Goal: Task Accomplishment & Management: Complete application form

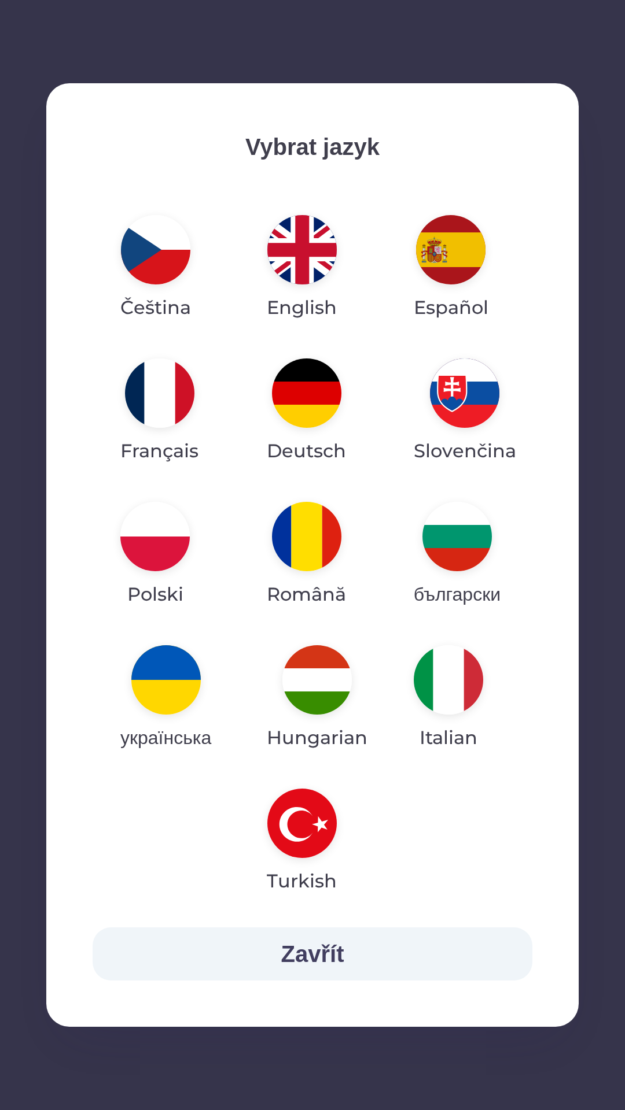
click at [159, 536] on img "button" at bounding box center [154, 536] width 69 height 69
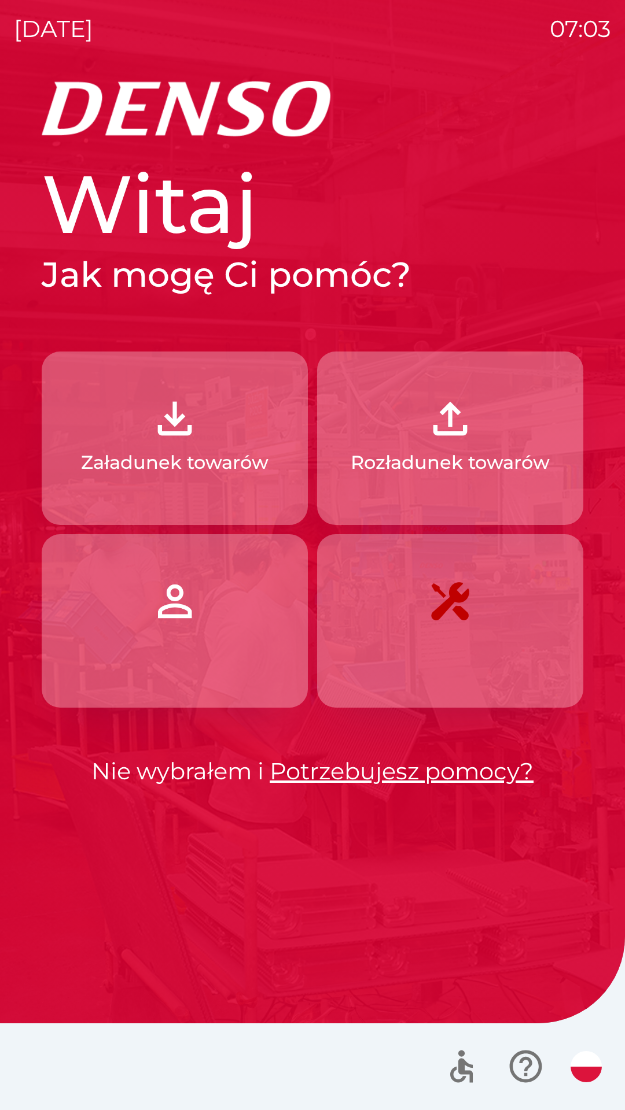
click at [191, 462] on p "Załadunek towarów" at bounding box center [174, 463] width 187 height 28
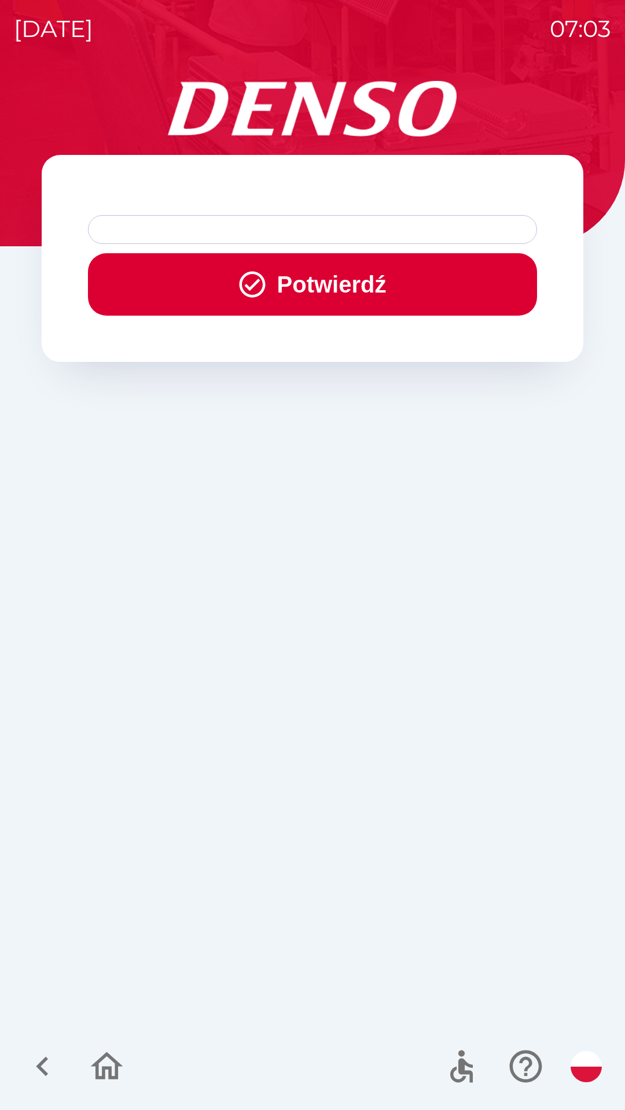
click at [240, 229] on div at bounding box center [312, 229] width 449 height 29
click at [338, 281] on button "Potwierdź" at bounding box center [312, 284] width 449 height 62
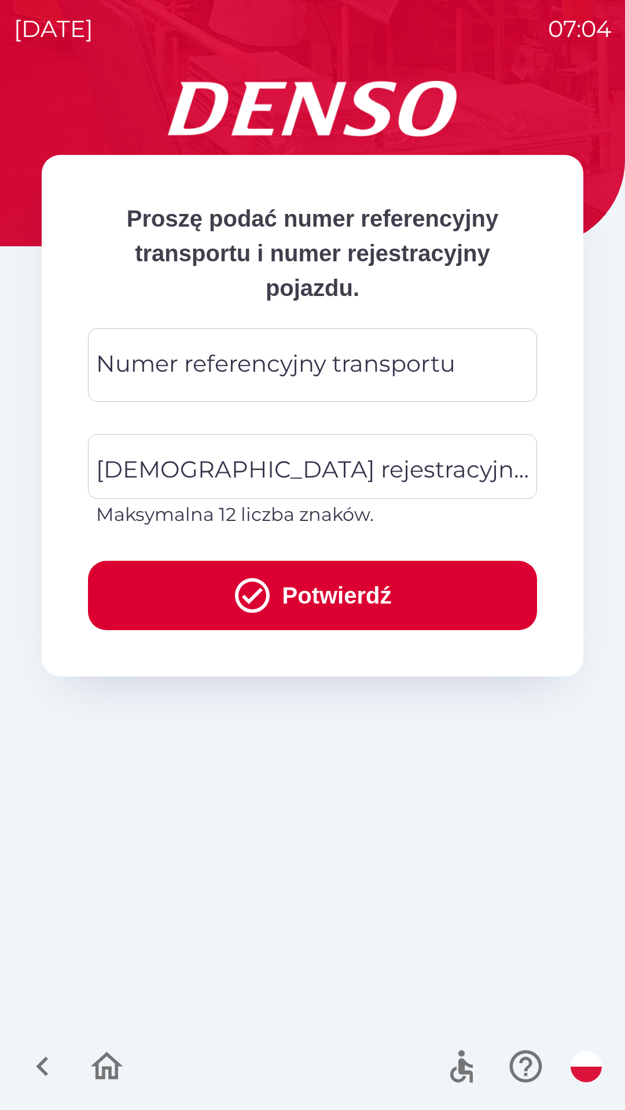
click at [257, 368] on div "Numer referencyjny transportu Numer referencyjny transportu" at bounding box center [312, 364] width 449 height 73
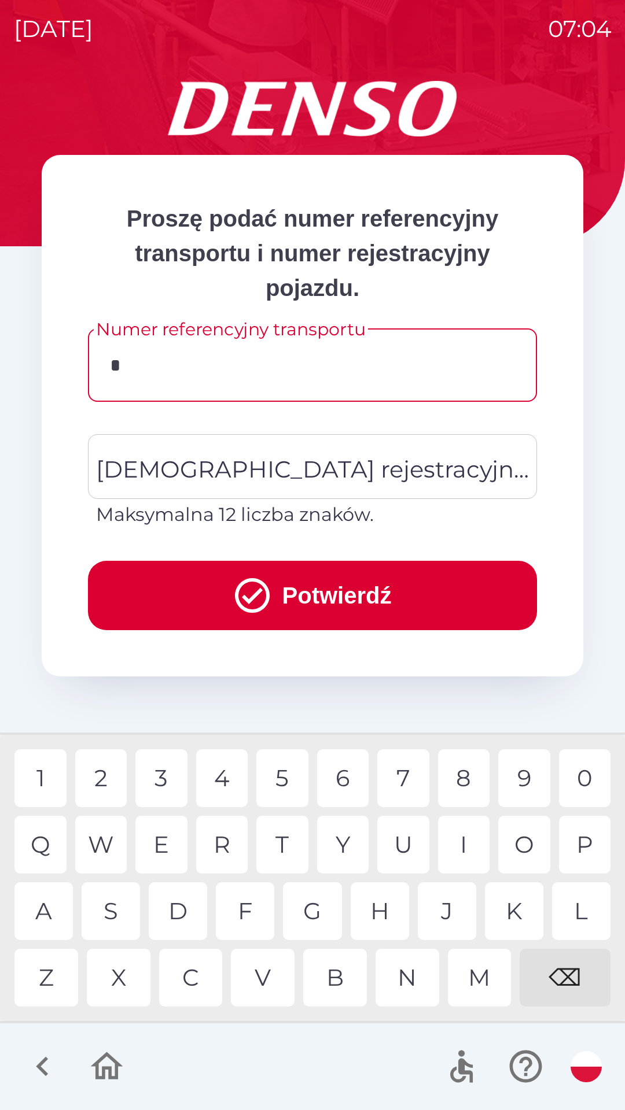
click at [171, 778] on div "3" at bounding box center [161, 779] width 52 height 58
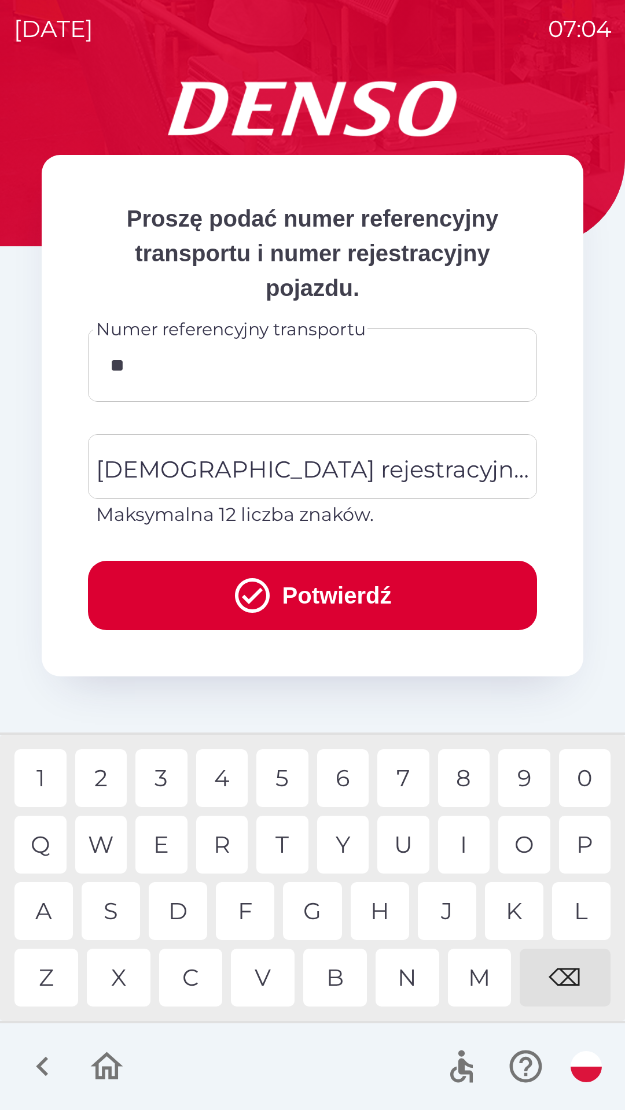
click at [232, 783] on div "4" at bounding box center [222, 779] width 52 height 58
click at [407, 785] on div "7" at bounding box center [403, 779] width 52 height 58
click at [227, 789] on div "4" at bounding box center [222, 779] width 52 height 58
type input "******"
click at [274, 475] on div "[DEMOGRAPHIC_DATA] rejestracyjna pojazdu [DEMOGRAPHIC_DATA] rejestracyjna pojaz…" at bounding box center [312, 481] width 449 height 94
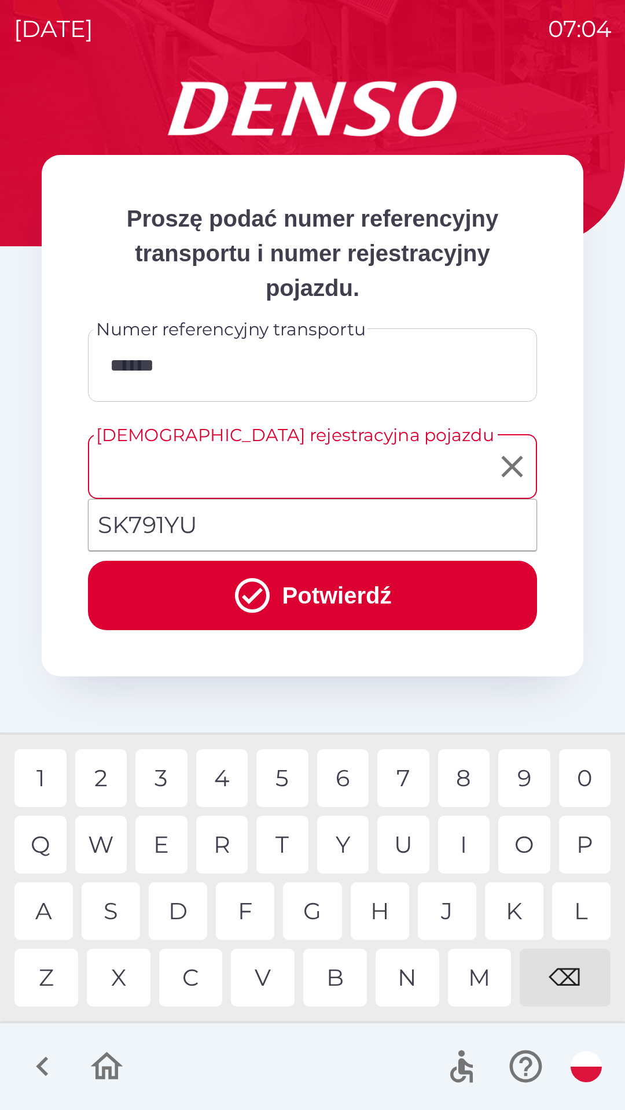
click at [172, 529] on li "SK791YU" at bounding box center [312, 525] width 448 height 42
type input "*******"
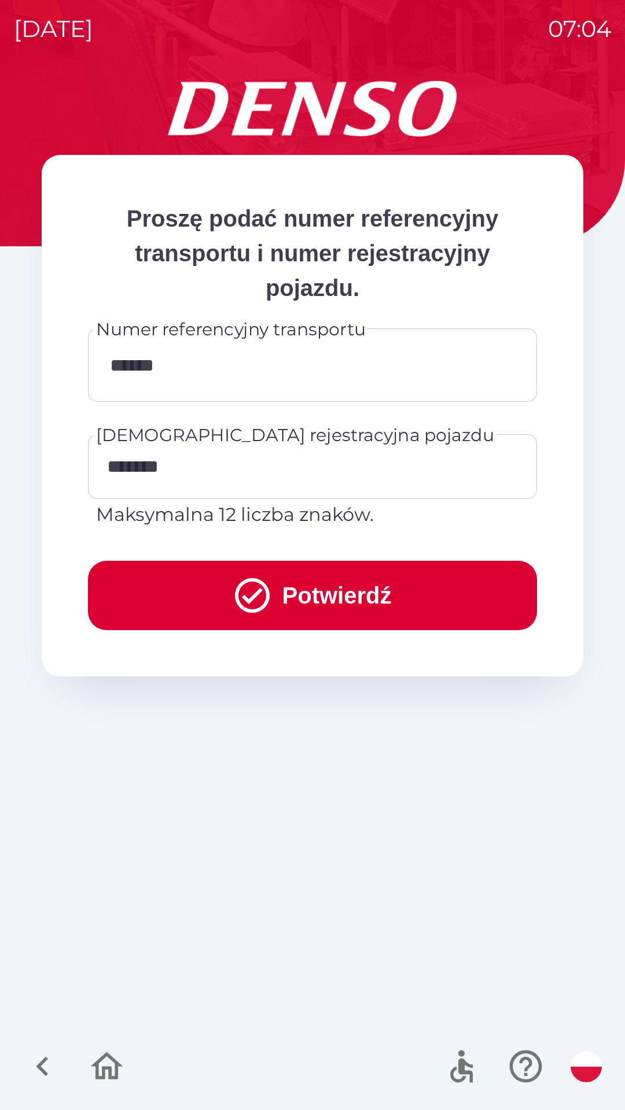
click at [338, 599] on button "Potwierdź" at bounding box center [312, 595] width 449 height 69
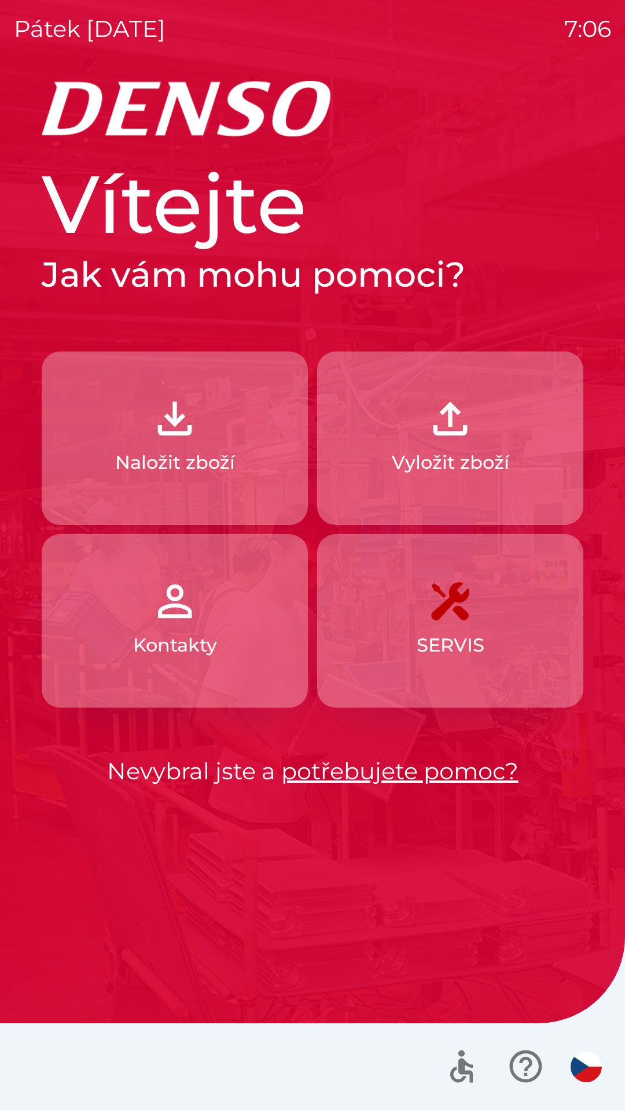
click at [466, 451] on p "Vyložit zboží" at bounding box center [450, 463] width 117 height 28
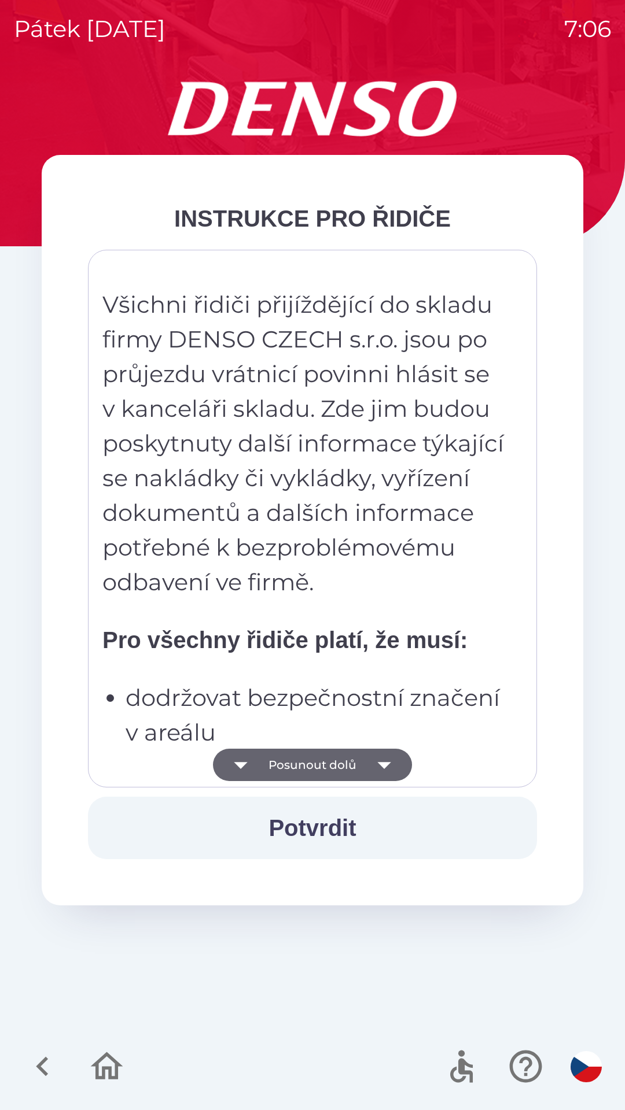
click at [350, 826] on button "Potvrdit" at bounding box center [312, 828] width 449 height 62
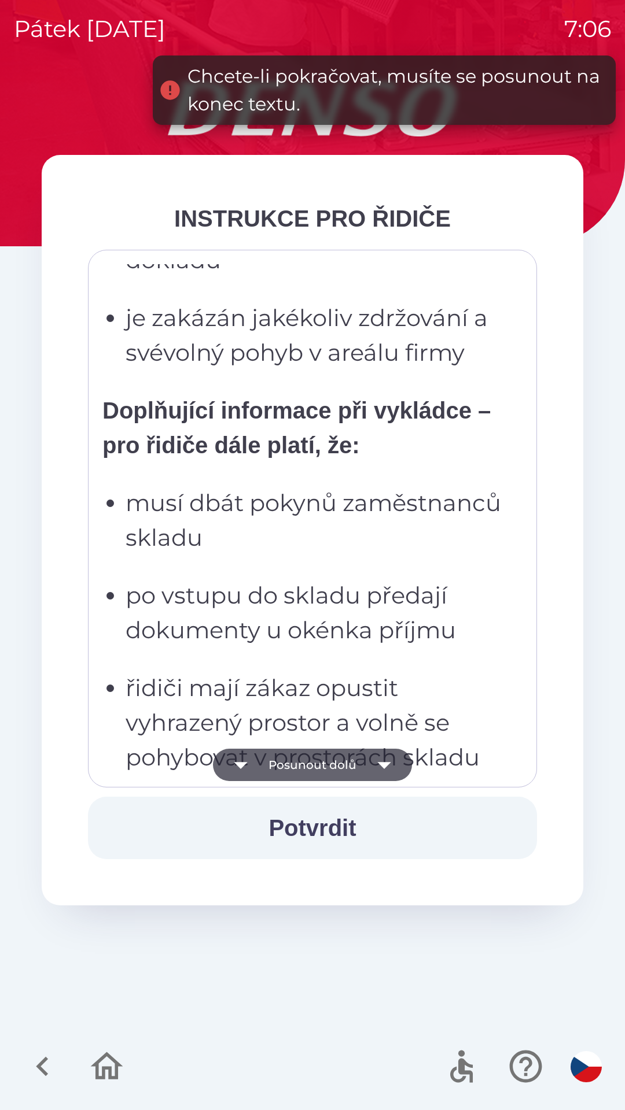
click at [427, 798] on p "jsou povinni oznámit případné poškození nákladu" at bounding box center [316, 832] width 381 height 69
click at [420, 671] on p "řidiči mají zákaz opustit vyhrazený prostor a volně se pohybovat v prostorách s…" at bounding box center [316, 723] width 381 height 104
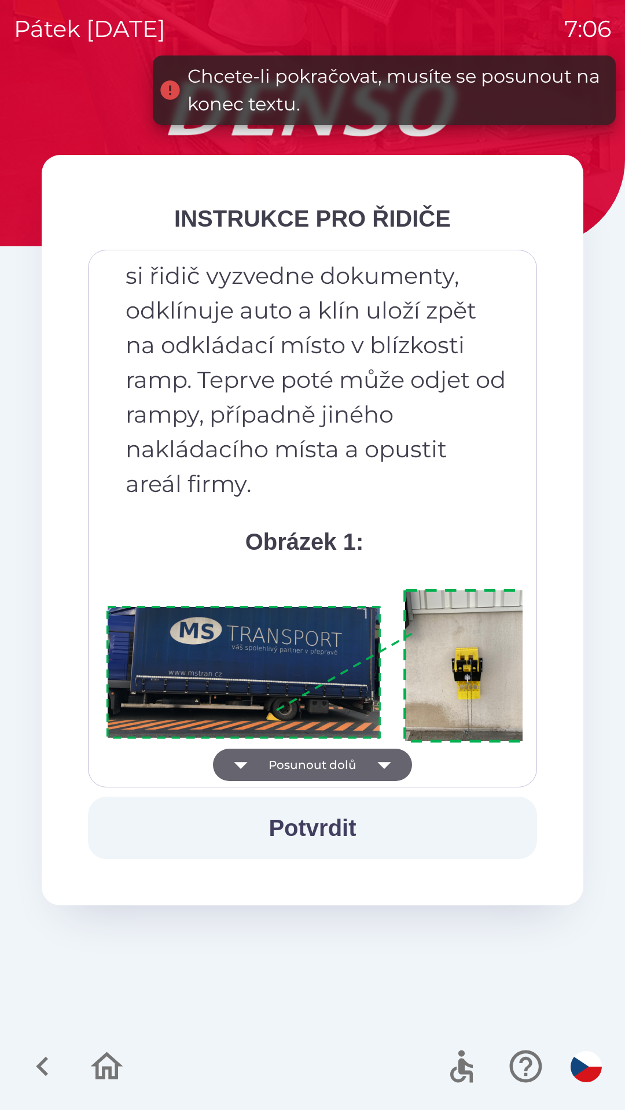
scroll to position [6499, 0]
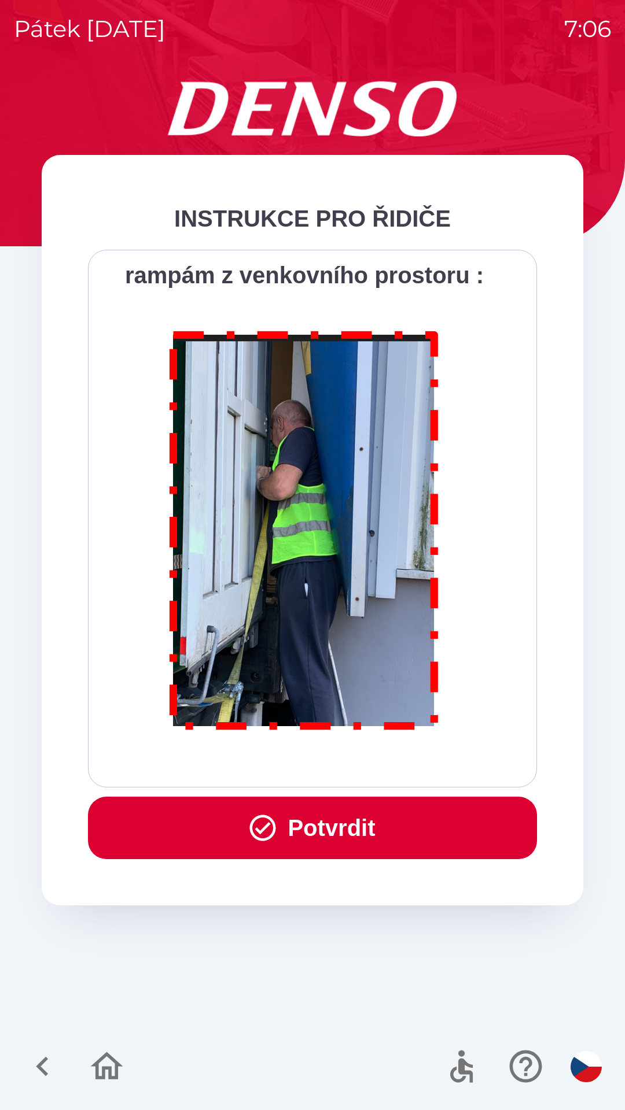
click at [386, 825] on button "Potvrdit" at bounding box center [312, 828] width 449 height 62
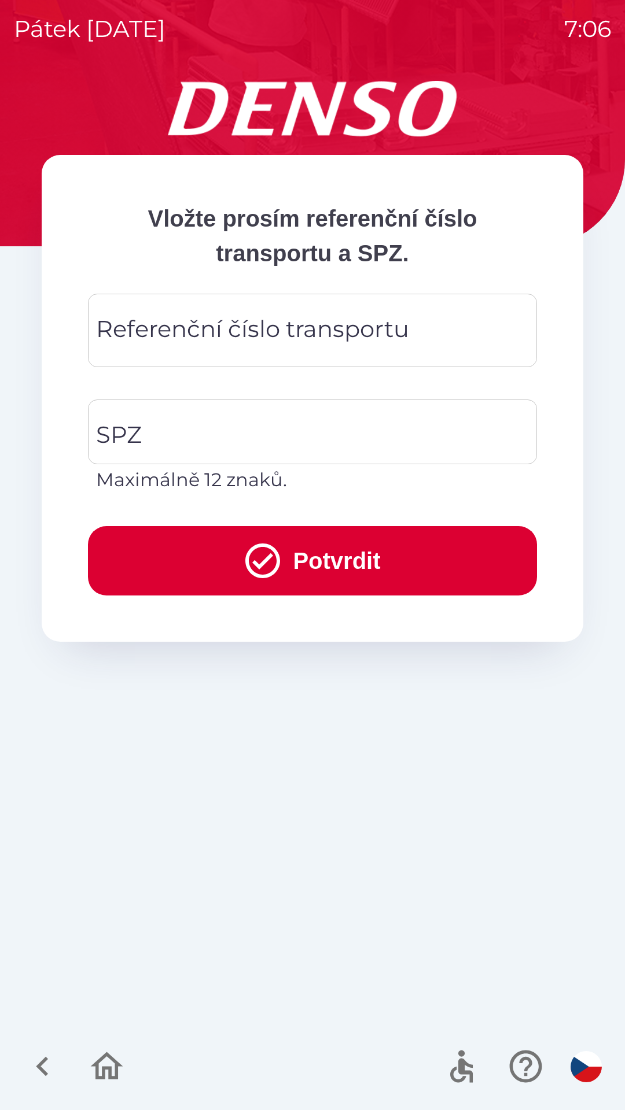
click at [297, 334] on div "Referenční číslo transportu Referenční číslo transportu" at bounding box center [312, 330] width 449 height 73
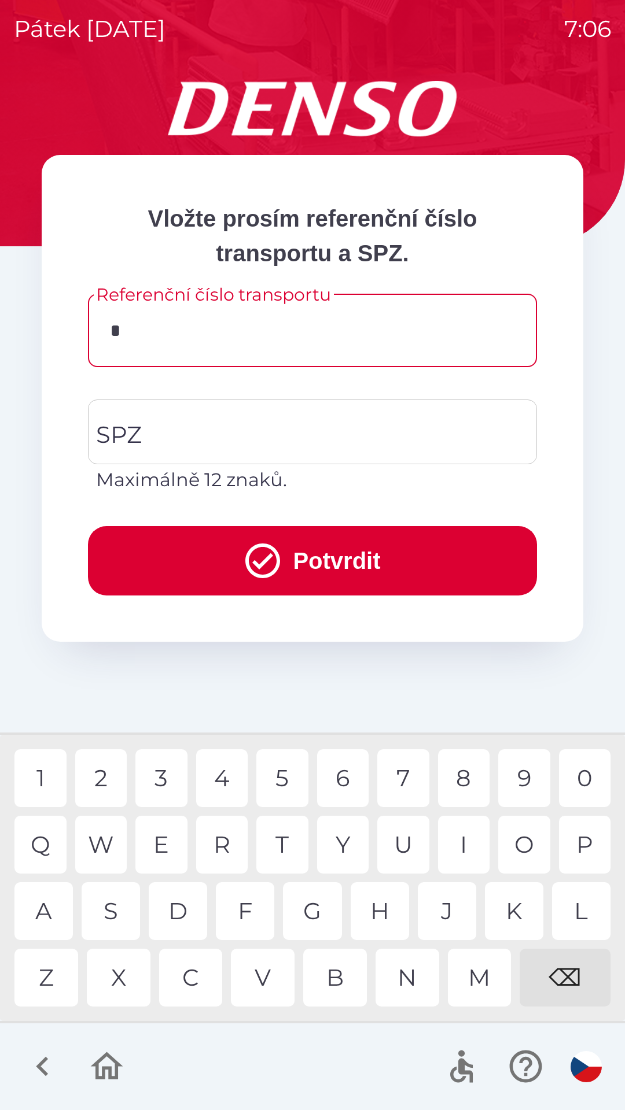
click at [512, 921] on div "K" at bounding box center [514, 912] width 58 height 58
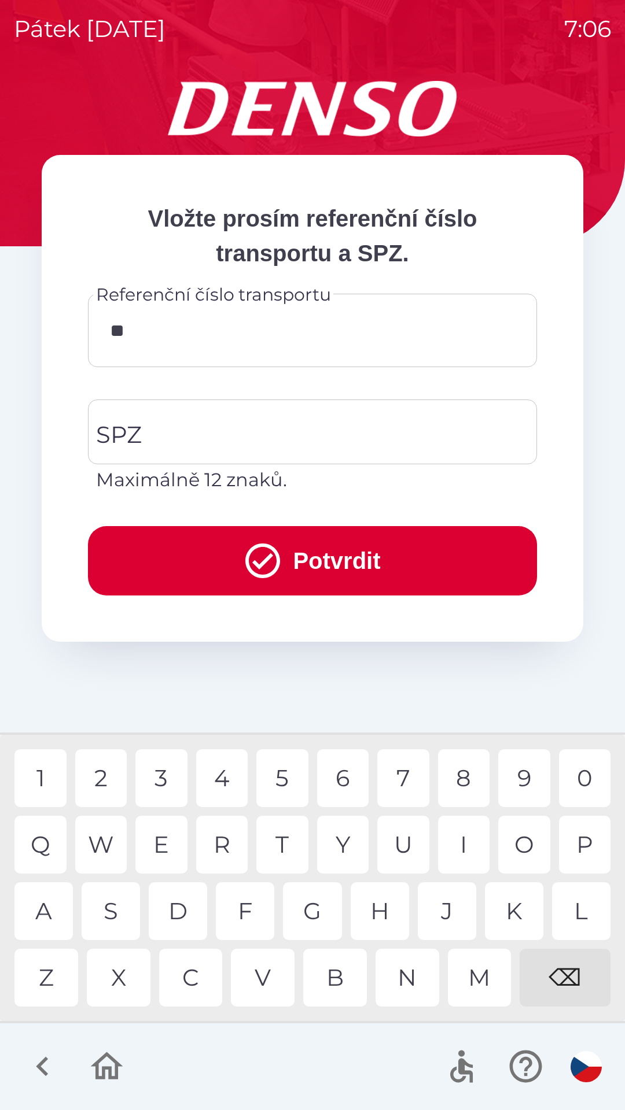
click at [523, 839] on div "O" at bounding box center [524, 845] width 52 height 58
click at [194, 987] on div "C" at bounding box center [191, 978] width 64 height 58
click at [399, 847] on div "U" at bounding box center [403, 845] width 52 height 58
click at [227, 788] on div "4" at bounding box center [222, 779] width 52 height 58
click at [514, 778] on div "9" at bounding box center [524, 779] width 52 height 58
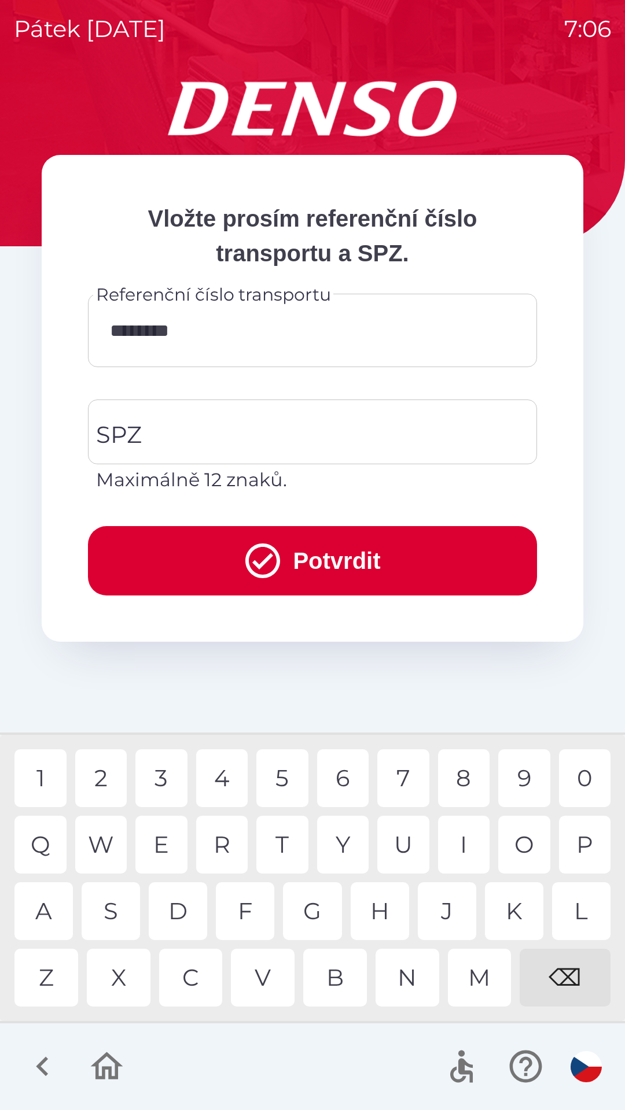
click at [522, 782] on div "9" at bounding box center [524, 779] width 52 height 58
click at [224, 777] on div "4" at bounding box center [222, 779] width 52 height 58
click at [521, 783] on div "9" at bounding box center [524, 779] width 52 height 58
type input "**********"
click at [186, 442] on input "SPZ" at bounding box center [303, 432] width 421 height 54
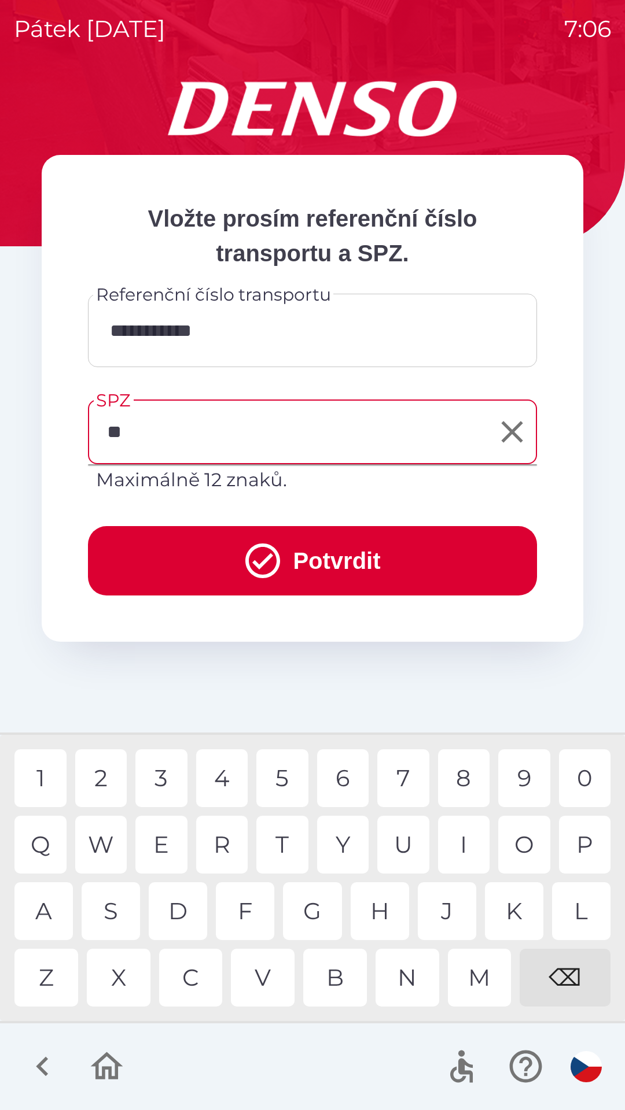
click at [570, 916] on div "L" at bounding box center [581, 912] width 58 height 58
click at [404, 778] on div "7" at bounding box center [403, 779] width 52 height 58
click at [222, 788] on div "4" at bounding box center [222, 779] width 52 height 58
type input "*******"
click at [330, 568] on button "Potvrdit" at bounding box center [312, 560] width 449 height 69
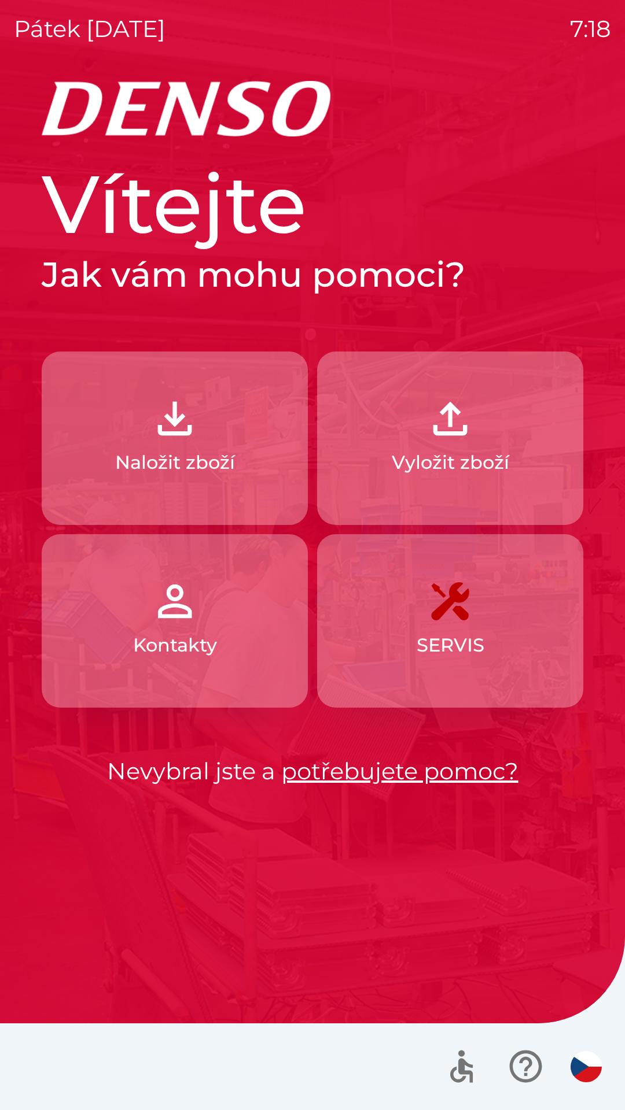
click at [236, 443] on button "Naložit zboží" at bounding box center [175, 439] width 266 height 174
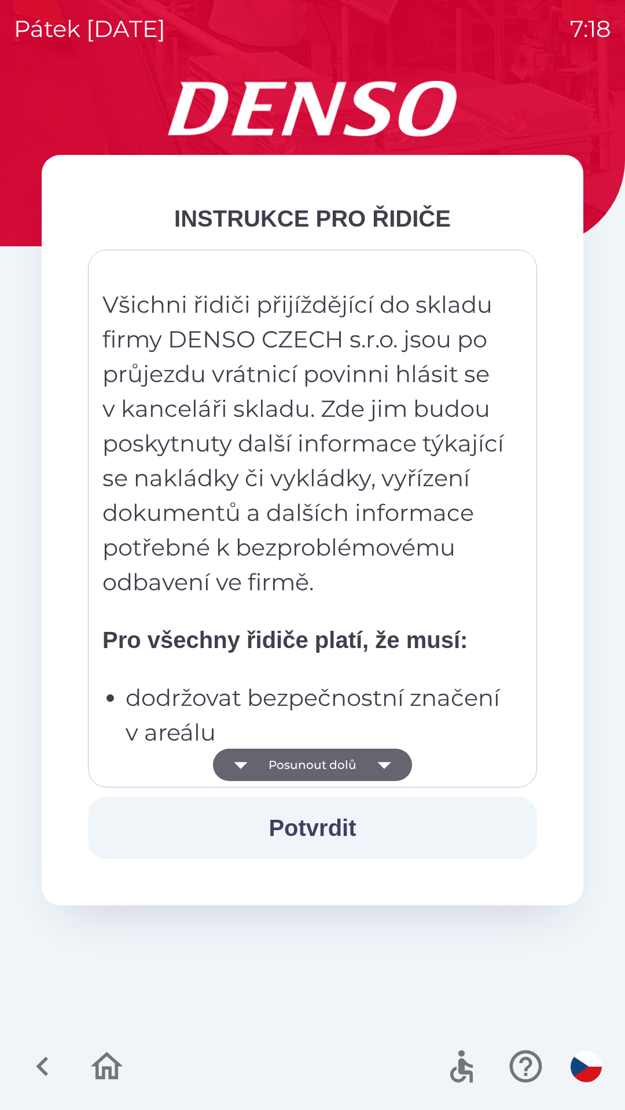
click at [365, 767] on button "Posunout dolů" at bounding box center [312, 765] width 199 height 32
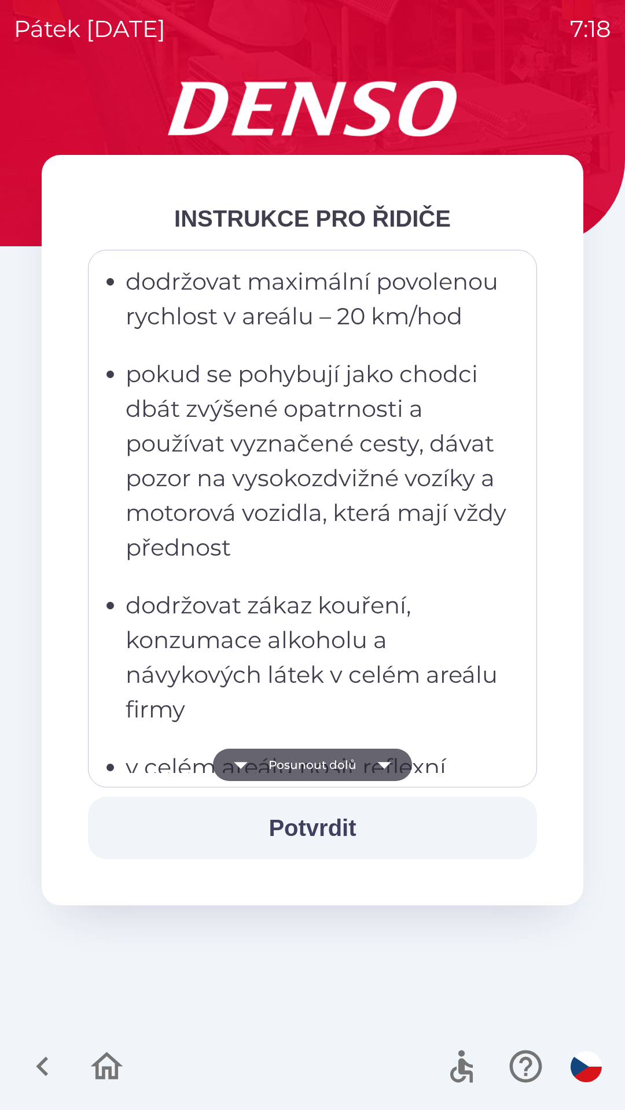
click at [374, 769] on icon "button" at bounding box center [384, 765] width 32 height 32
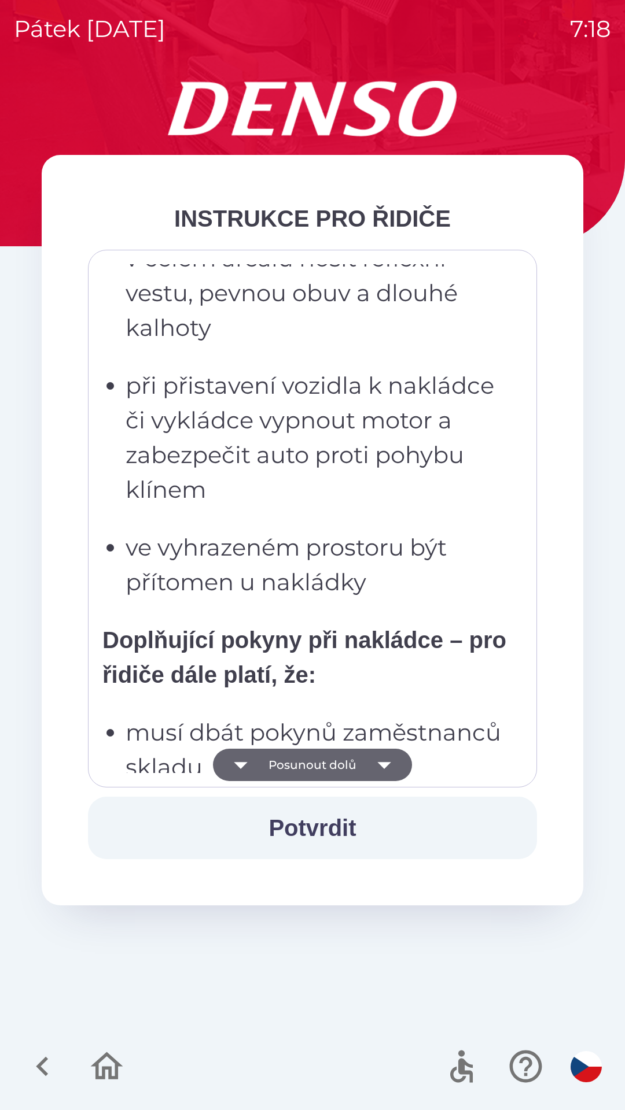
click at [375, 768] on icon "button" at bounding box center [384, 765] width 32 height 32
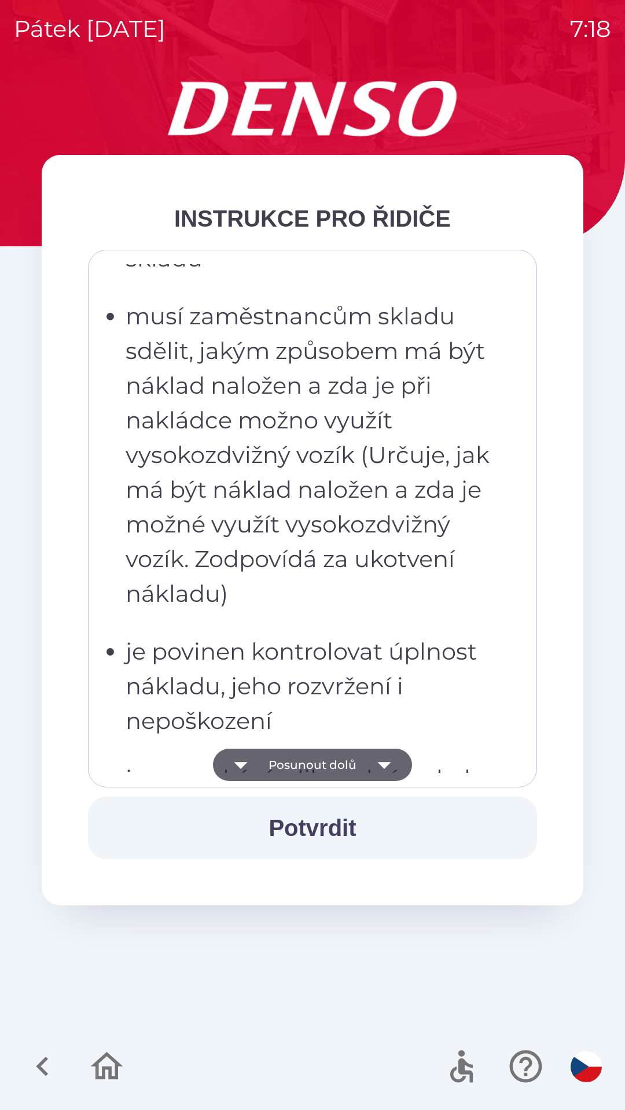
click at [378, 763] on icon "button" at bounding box center [383, 765] width 13 height 7
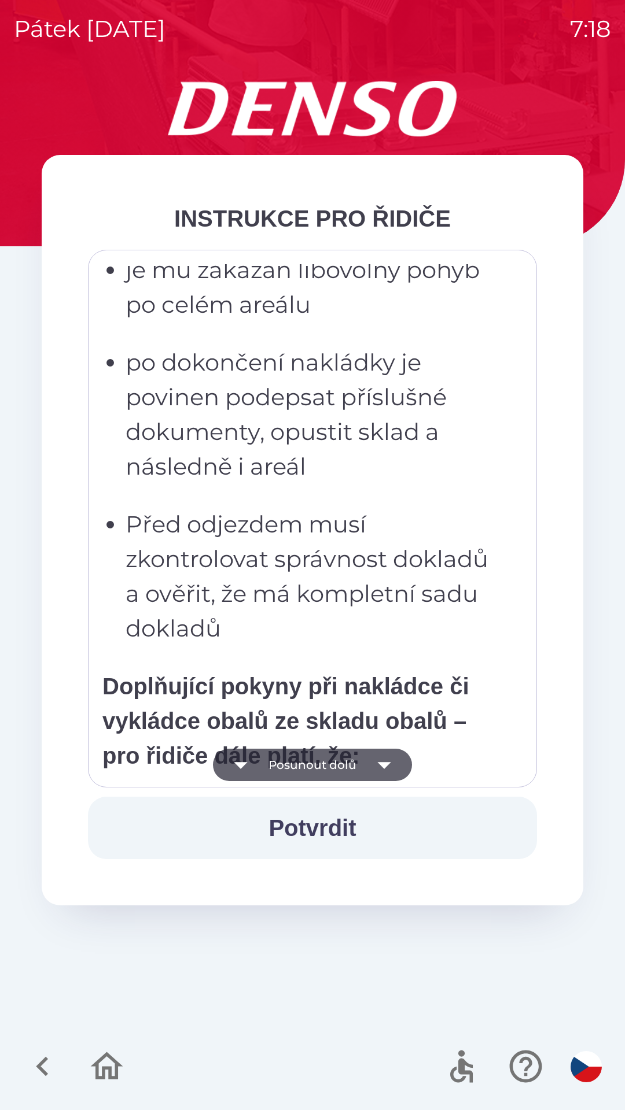
click at [376, 763] on icon "button" at bounding box center [384, 765] width 32 height 32
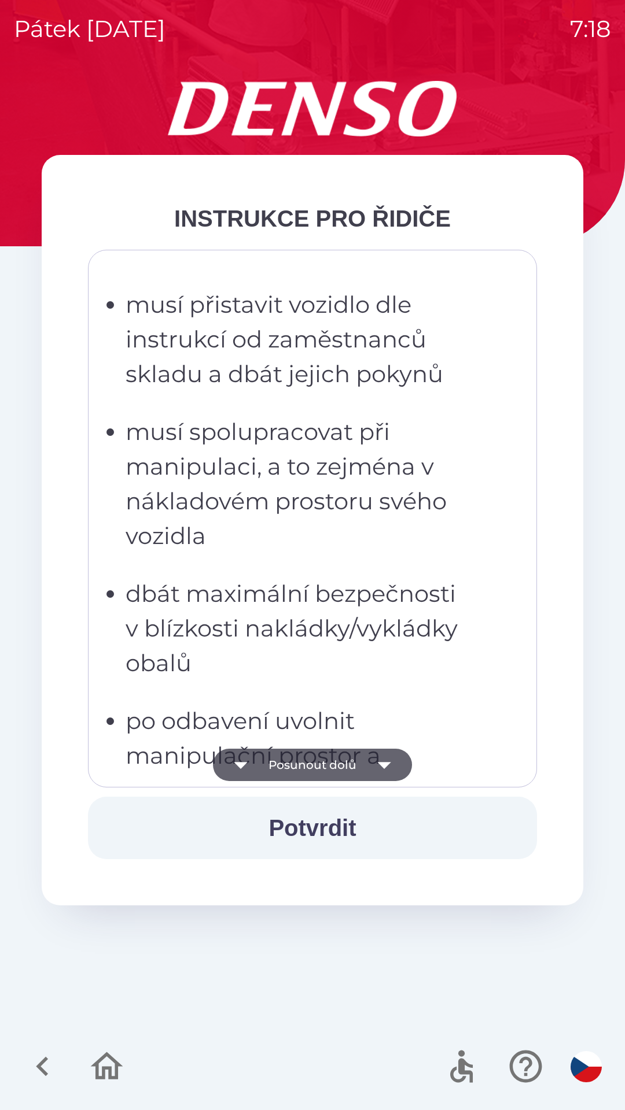
click at [378, 759] on icon "button" at bounding box center [384, 765] width 32 height 32
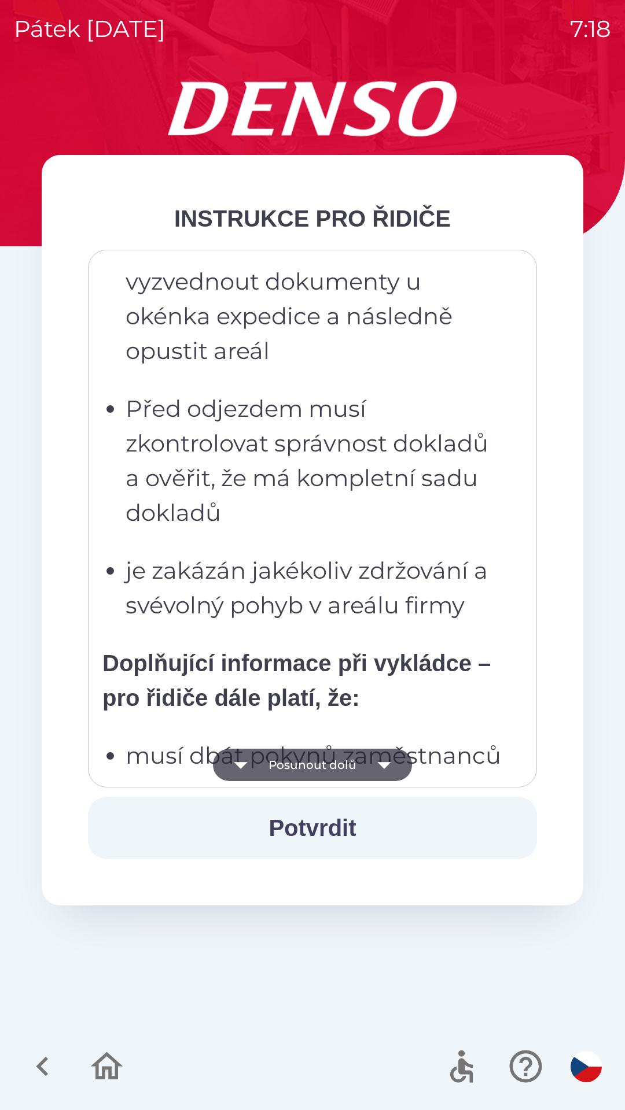
click at [379, 762] on icon "button" at bounding box center [384, 765] width 32 height 32
click at [380, 763] on icon "button" at bounding box center [383, 765] width 13 height 7
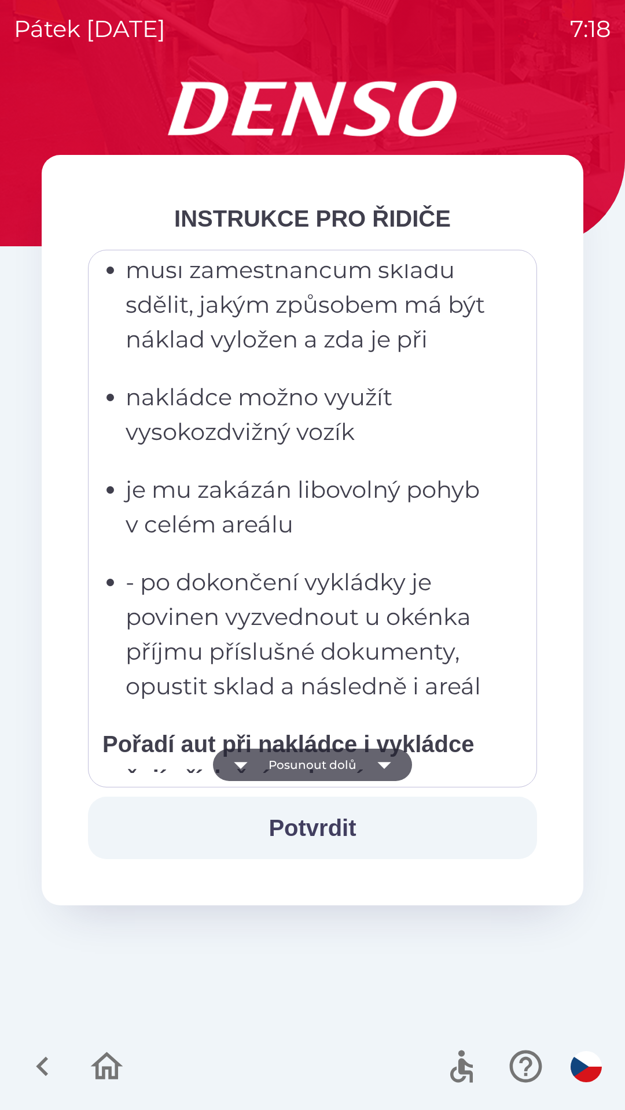
click at [377, 763] on icon "button" at bounding box center [383, 765] width 13 height 7
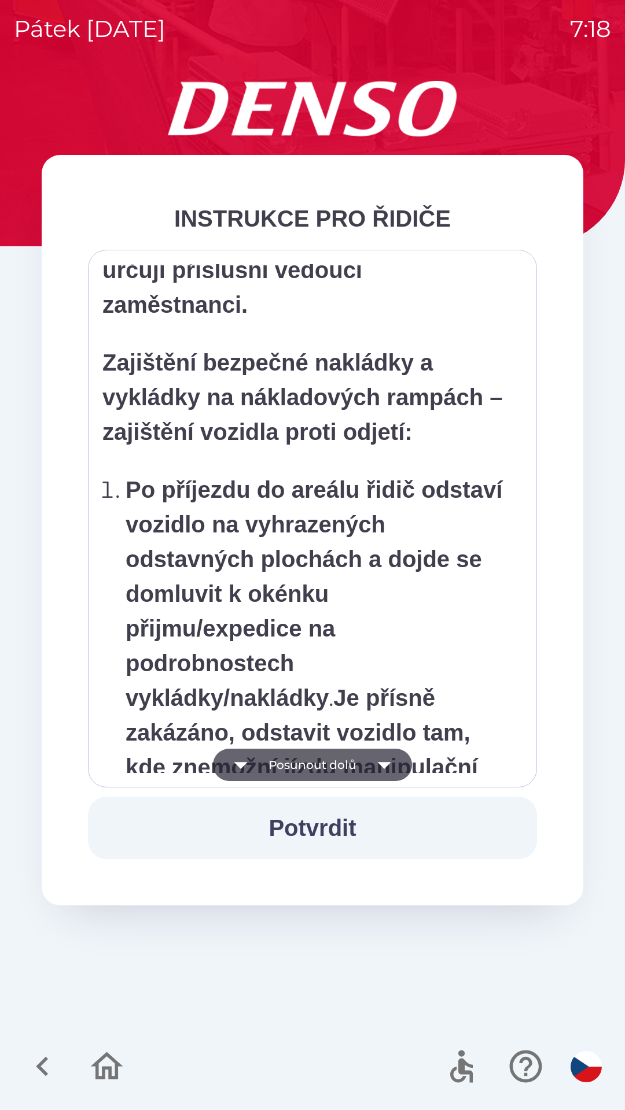
click at [378, 762] on icon "button" at bounding box center [384, 765] width 32 height 32
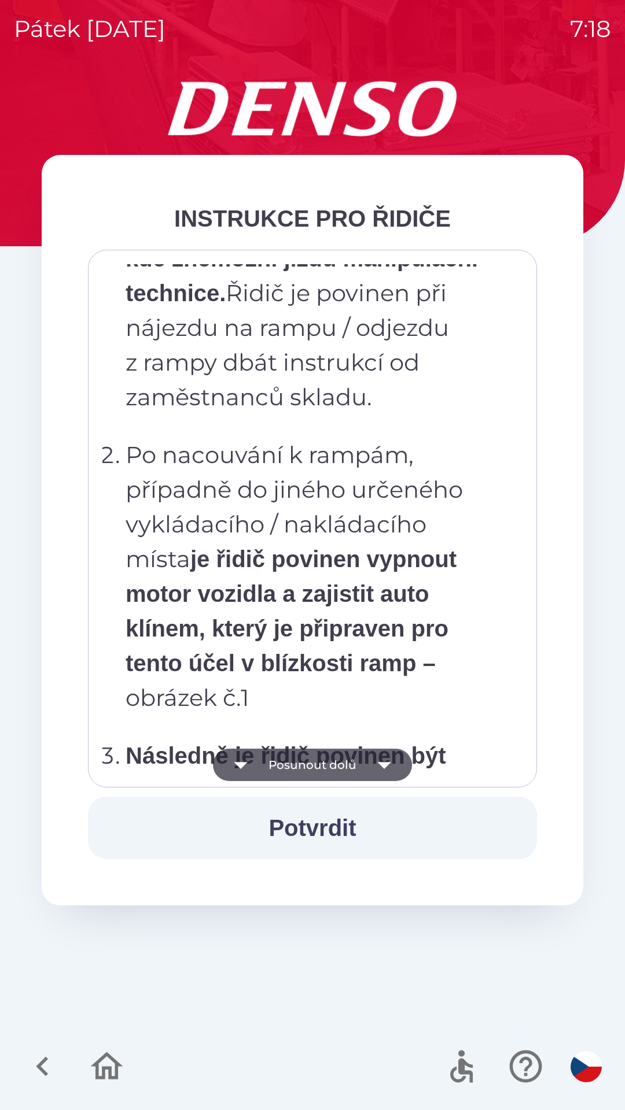
click at [378, 762] on icon "button" at bounding box center [384, 765] width 32 height 32
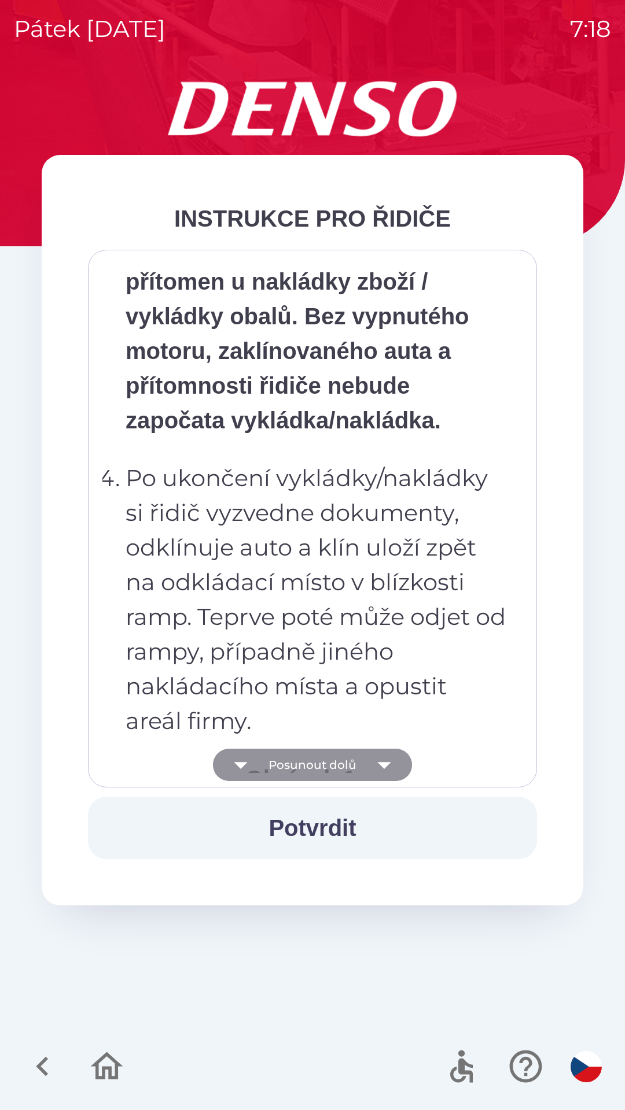
click at [381, 760] on icon "button" at bounding box center [384, 765] width 32 height 32
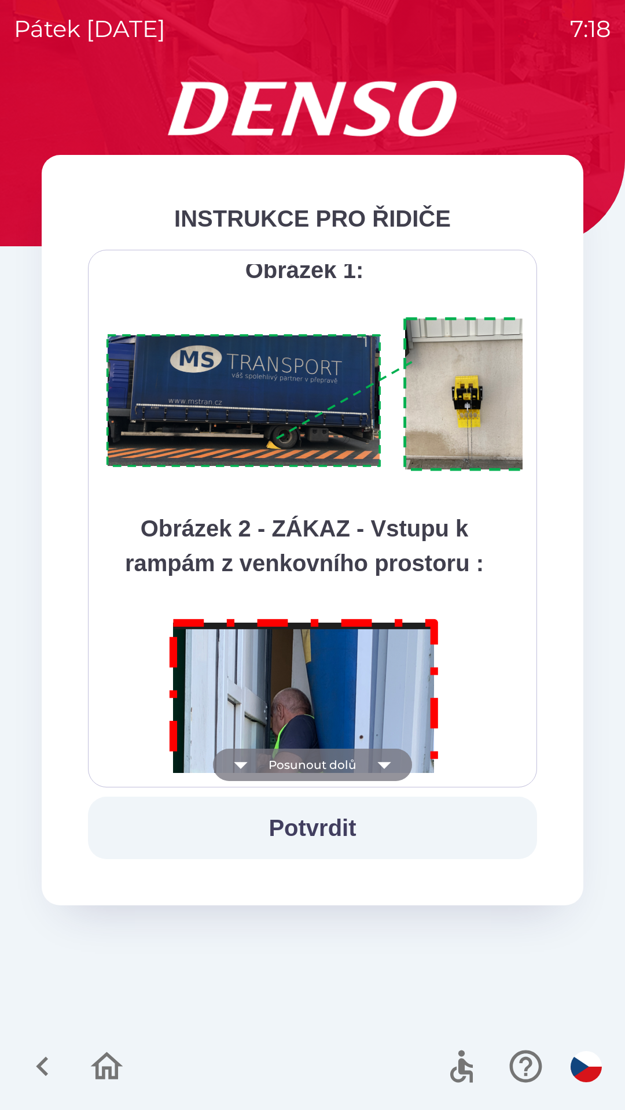
click at [382, 759] on icon "button" at bounding box center [384, 765] width 32 height 32
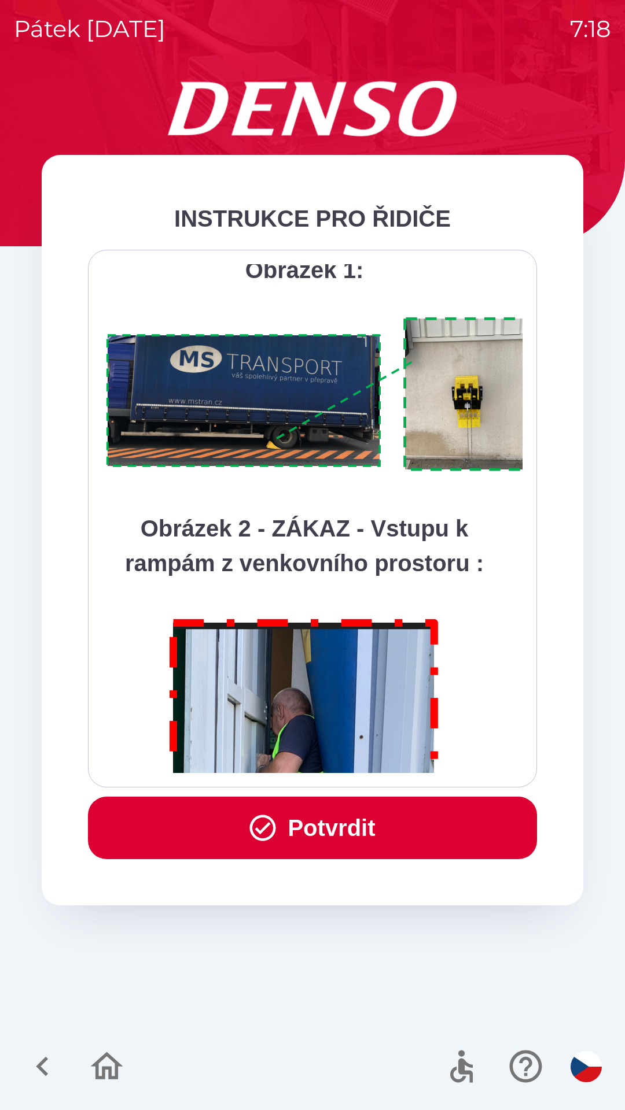
scroll to position [6499, 0]
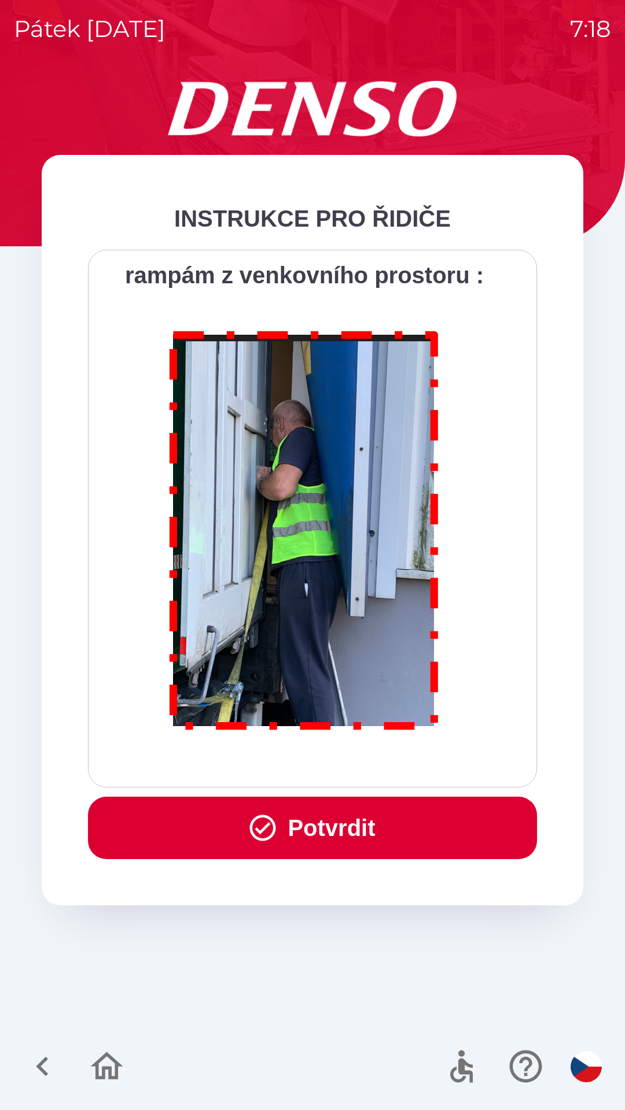
click at [384, 759] on div "Všichni řidiči přijíždějící do skladu firmy DENSO CZECH s.r.o. jsou po průjezdu…" at bounding box center [312, 518] width 420 height 509
click at [411, 820] on button "Potvrdit" at bounding box center [312, 828] width 449 height 62
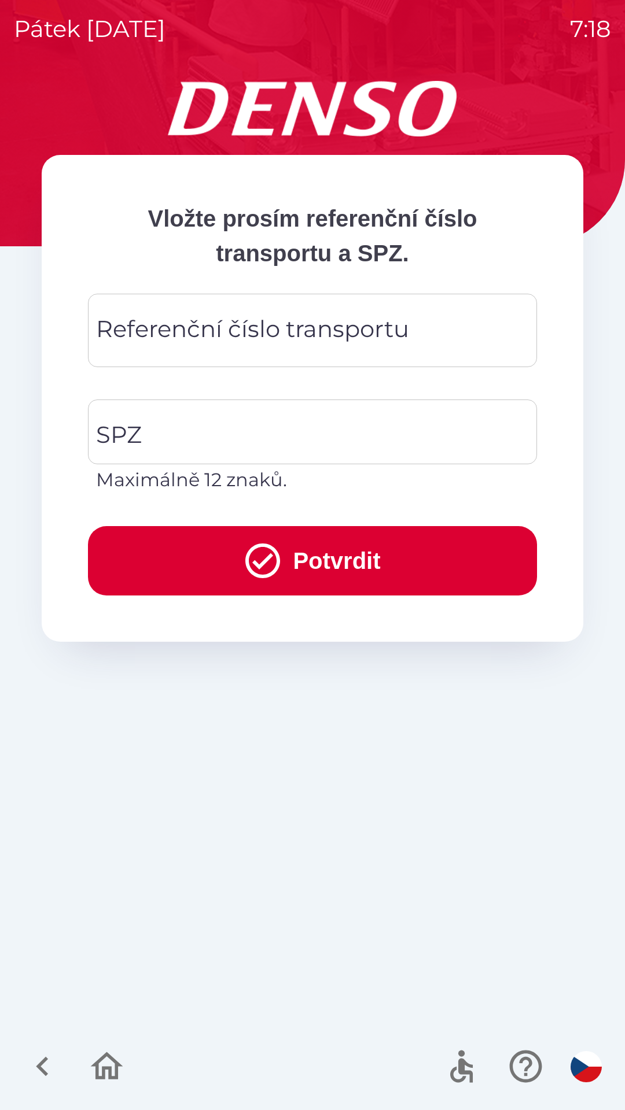
click at [275, 323] on div "Referenční číslo transportu Referenční číslo transportu" at bounding box center [312, 330] width 449 height 73
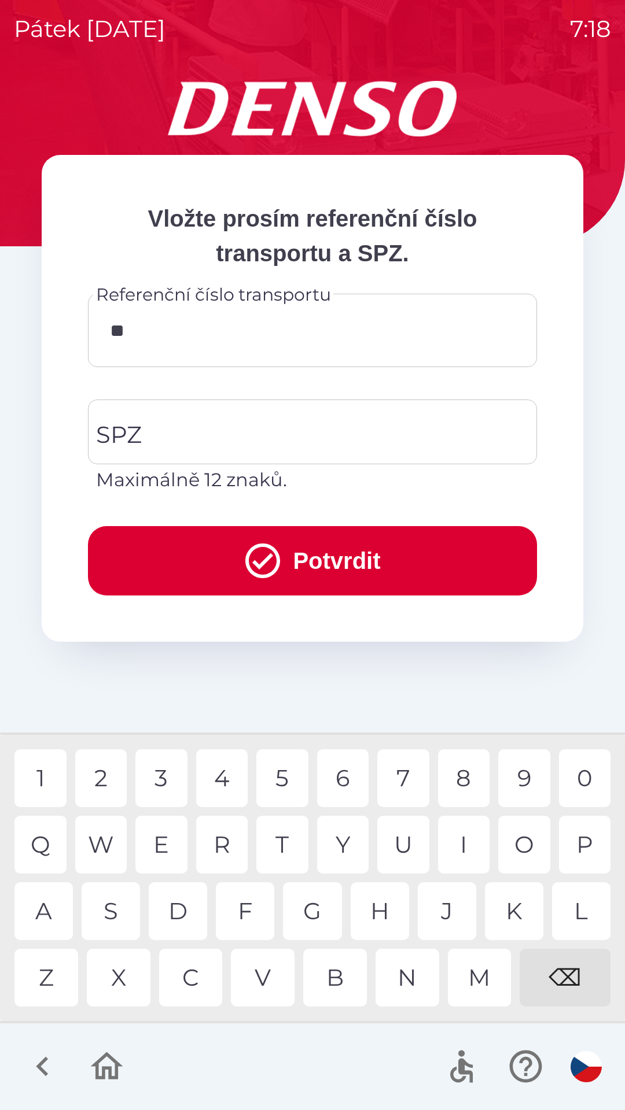
click at [46, 828] on div "Q" at bounding box center [40, 845] width 52 height 58
click at [165, 782] on div "3" at bounding box center [161, 779] width 52 height 58
type input "*********"
click at [572, 756] on div "0" at bounding box center [585, 779] width 52 height 58
click at [225, 438] on input "SPZ" at bounding box center [303, 432] width 421 height 54
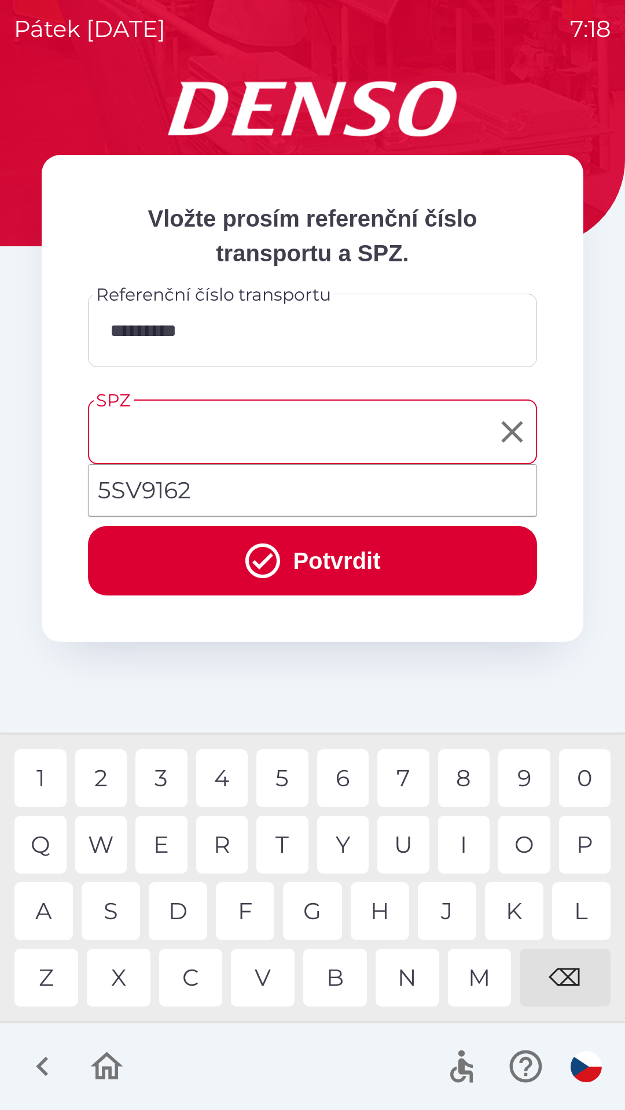
click at [257, 486] on li "5SV9162" at bounding box center [312, 491] width 448 height 42
type input "*******"
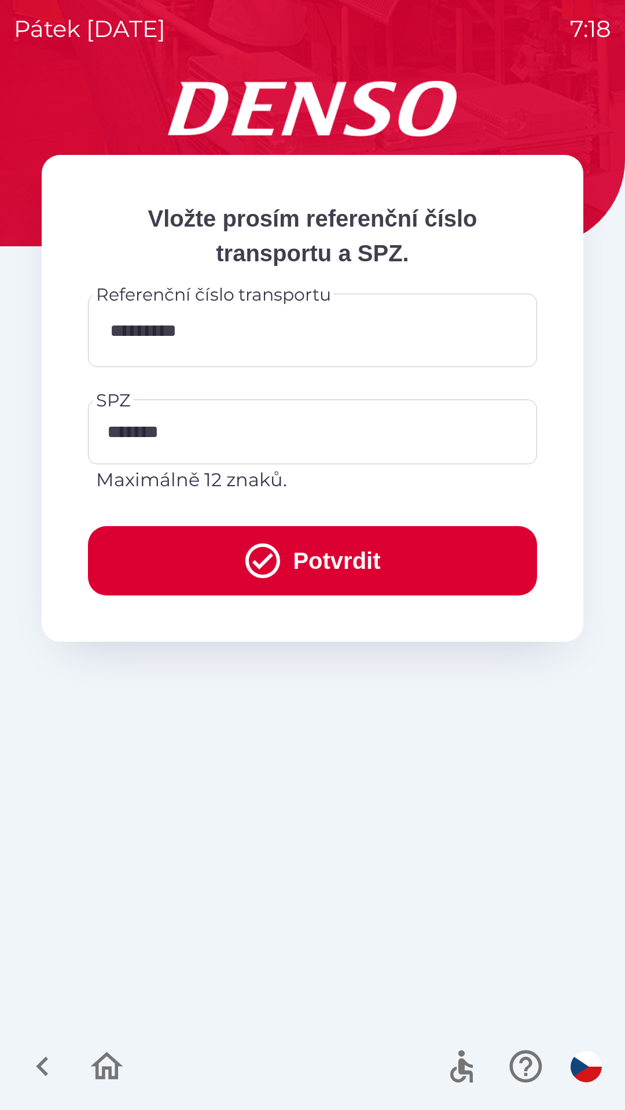
click at [286, 559] on button "Potvrdit" at bounding box center [312, 560] width 449 height 69
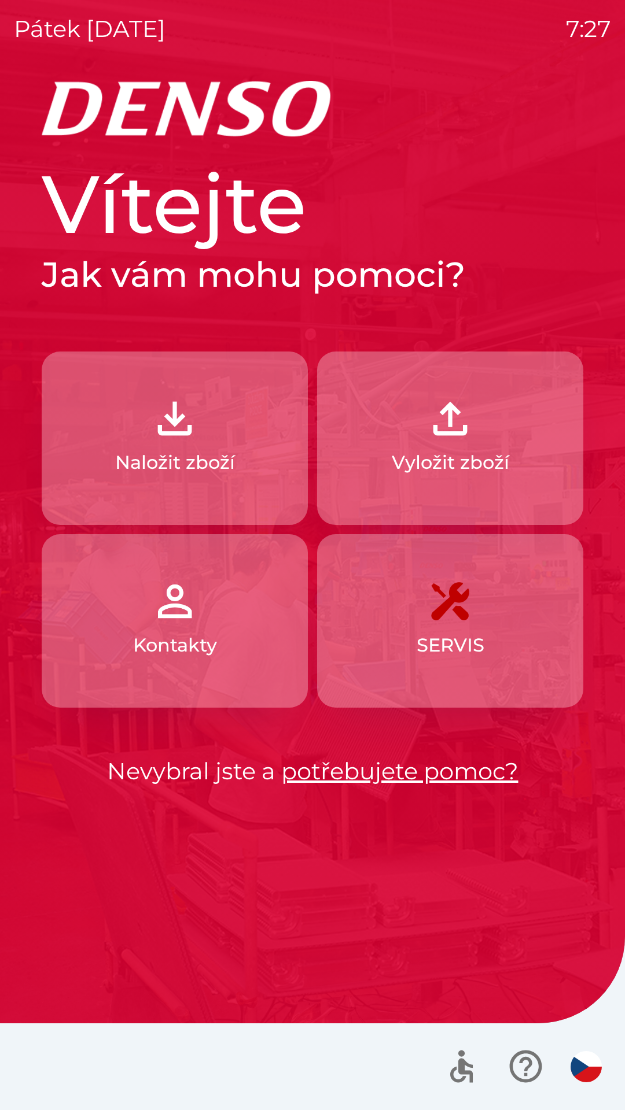
click at [189, 426] on img "button" at bounding box center [174, 418] width 51 height 51
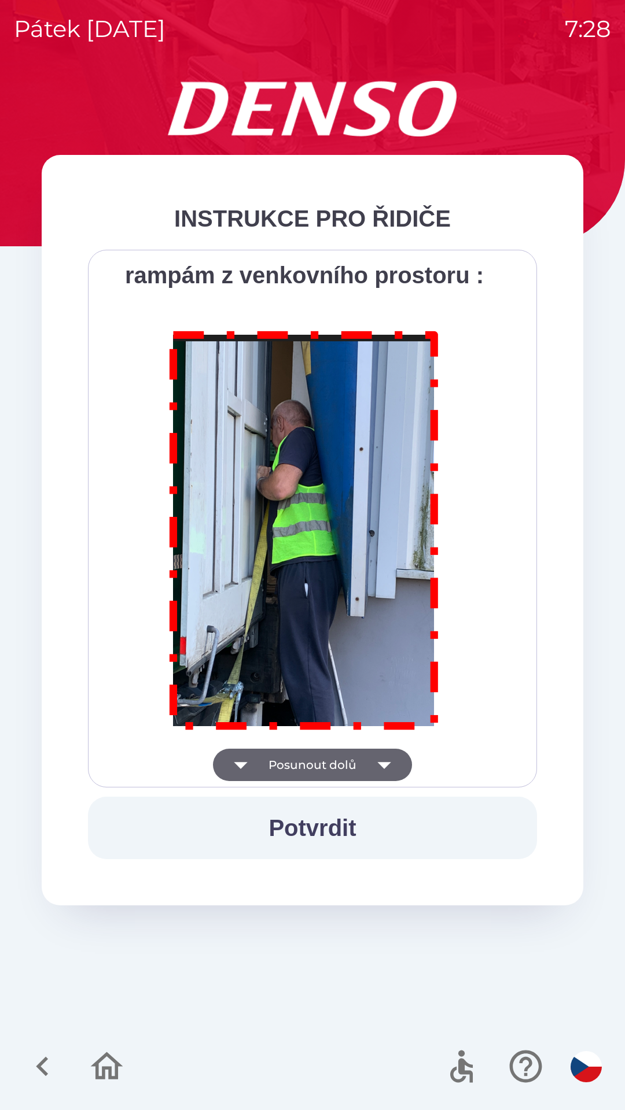
scroll to position [6499, 0]
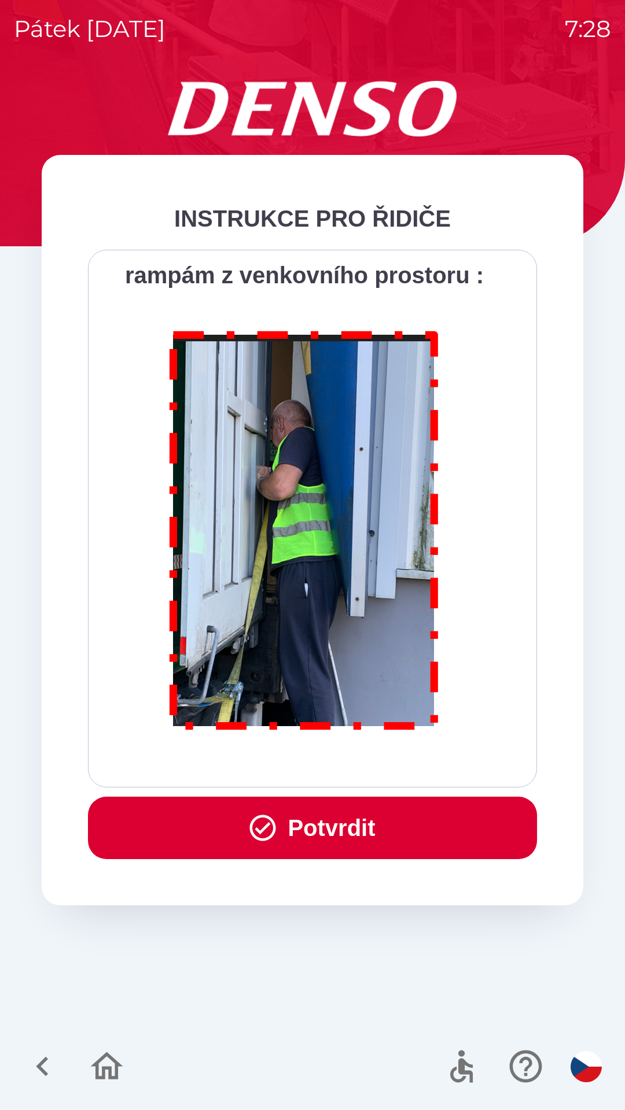
click at [323, 825] on button "Potvrdit" at bounding box center [312, 828] width 449 height 62
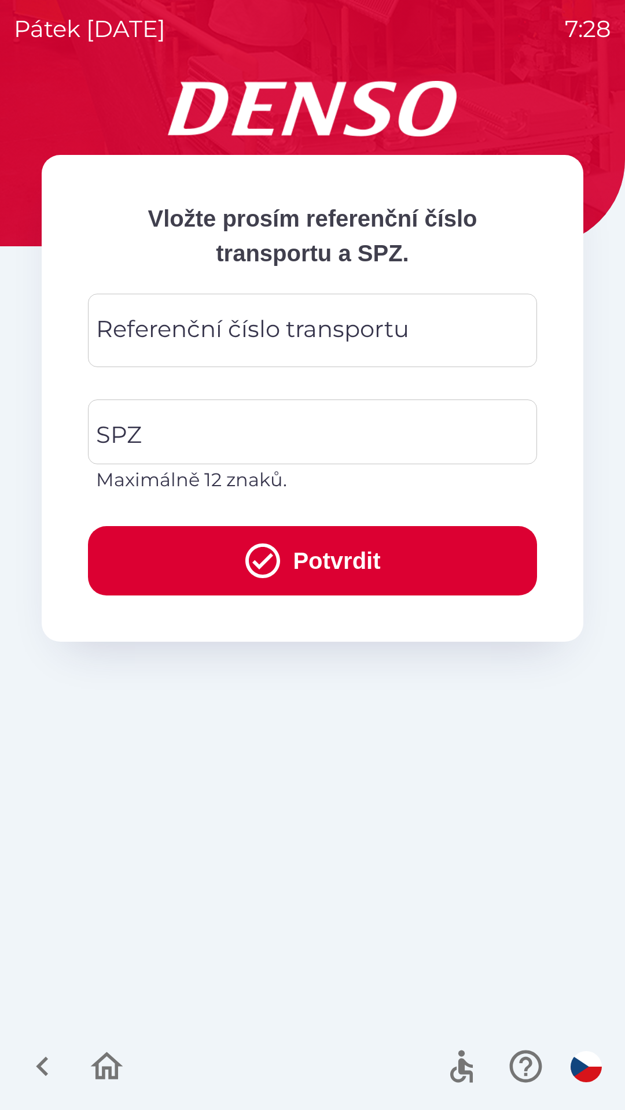
click at [188, 329] on div "Referenční číslo transportu Referenční číslo transportu" at bounding box center [312, 330] width 449 height 73
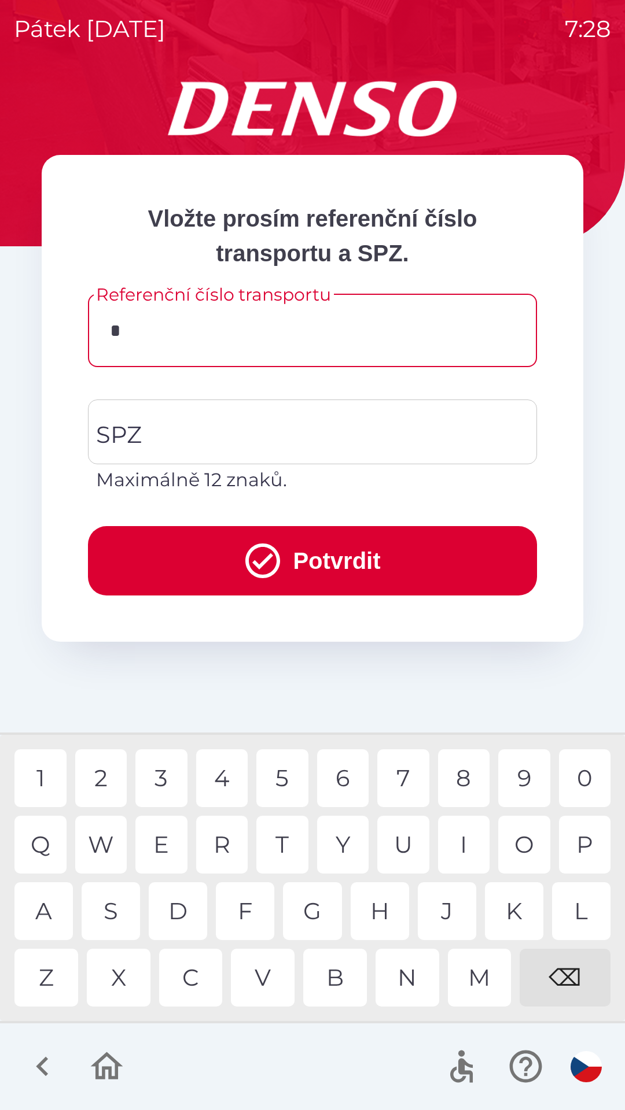
click at [167, 785] on div "3" at bounding box center [161, 779] width 52 height 58
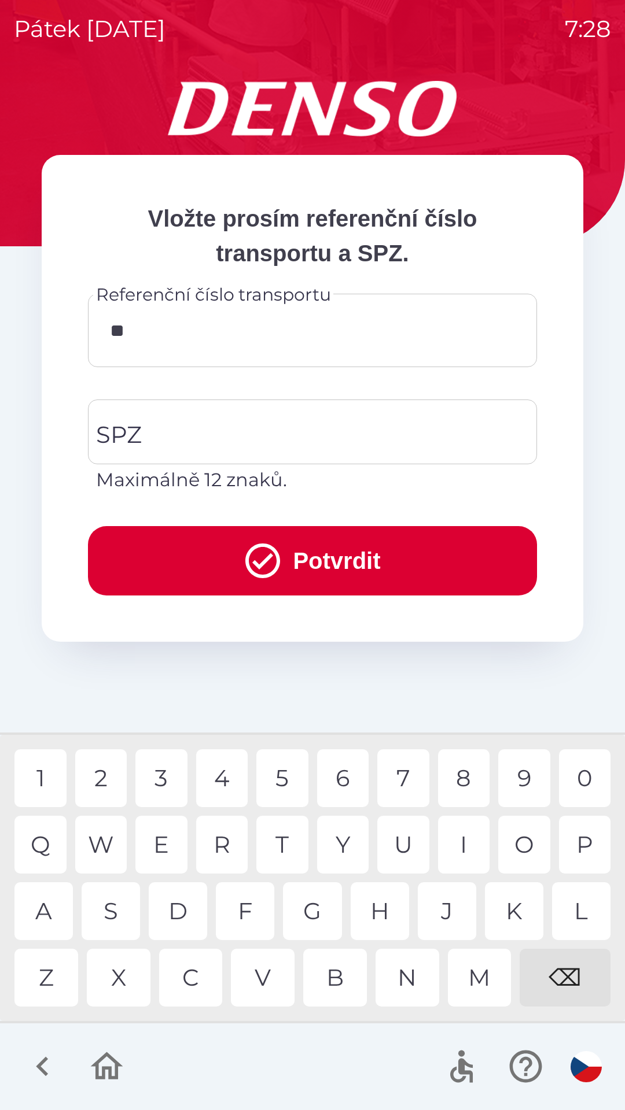
click at [222, 785] on div "4" at bounding box center [222, 779] width 52 height 58
click at [601, 785] on div "0" at bounding box center [585, 779] width 52 height 58
type input "******"
click at [212, 422] on input "SPZ" at bounding box center [303, 432] width 421 height 54
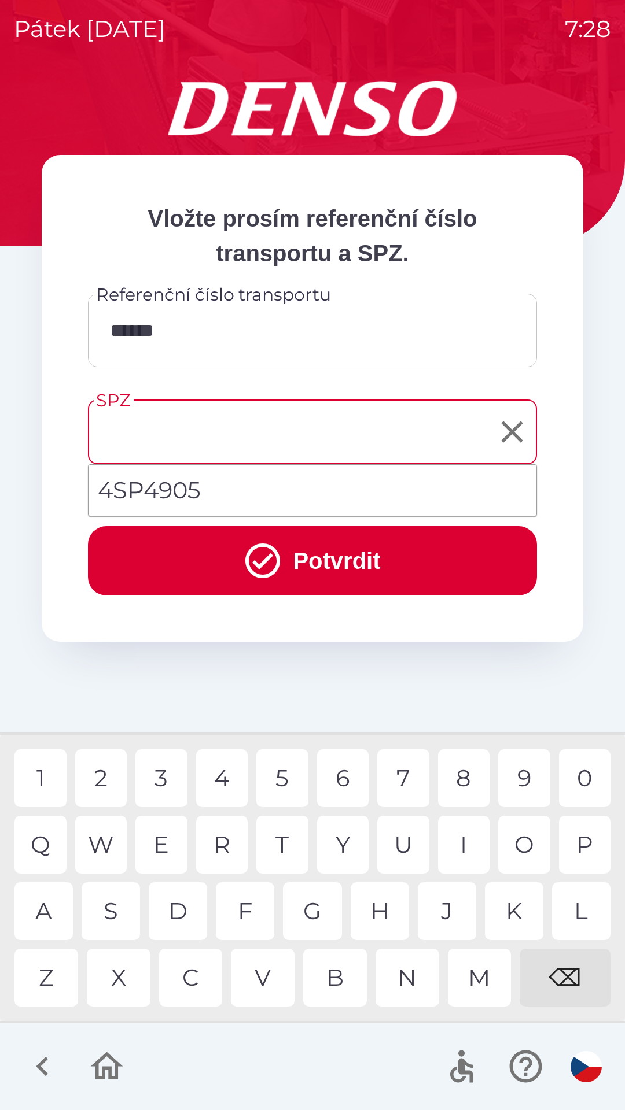
click at [188, 487] on li "4SP4905" at bounding box center [312, 491] width 448 height 42
type input "*******"
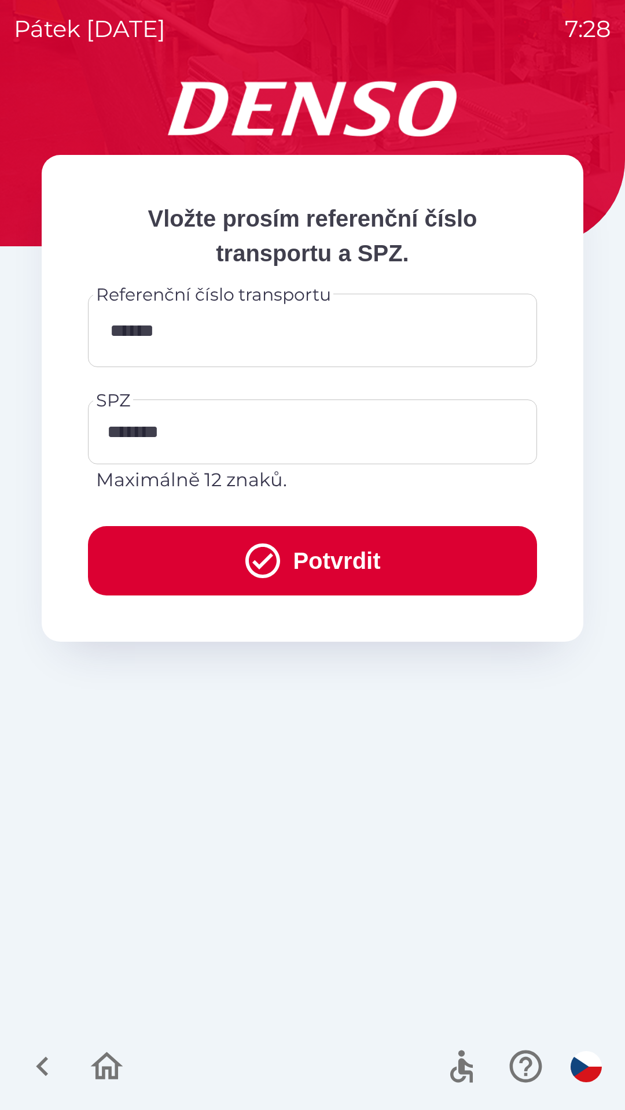
click at [355, 564] on button "Potvrdit" at bounding box center [312, 560] width 449 height 69
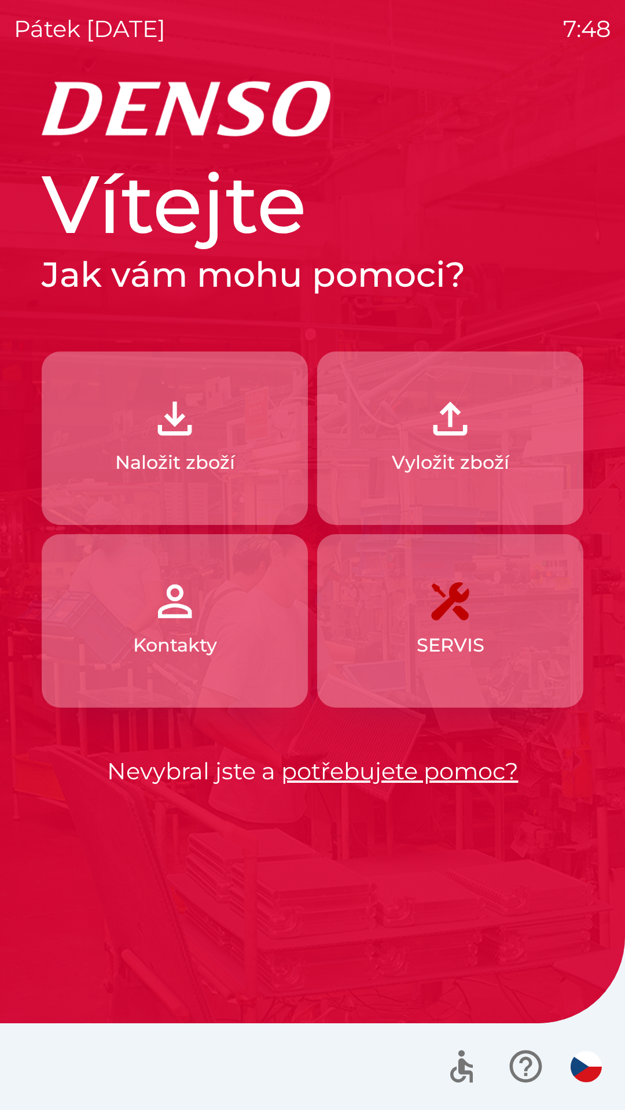
click at [467, 464] on p "Vyložit zboží" at bounding box center [450, 463] width 117 height 28
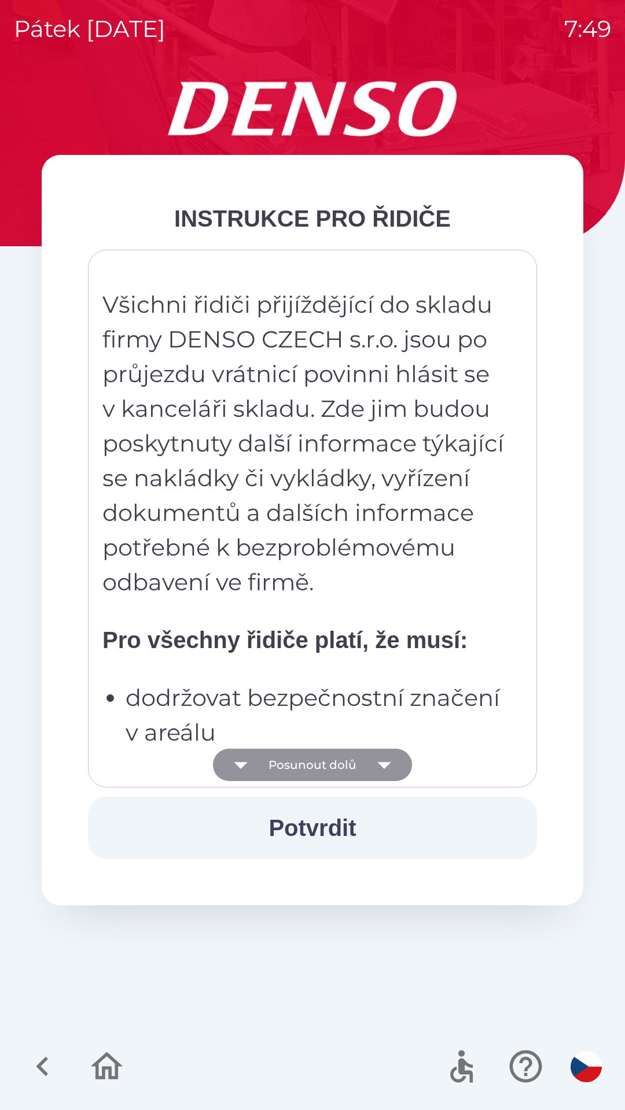
click at [385, 763] on icon "button" at bounding box center [383, 765] width 13 height 7
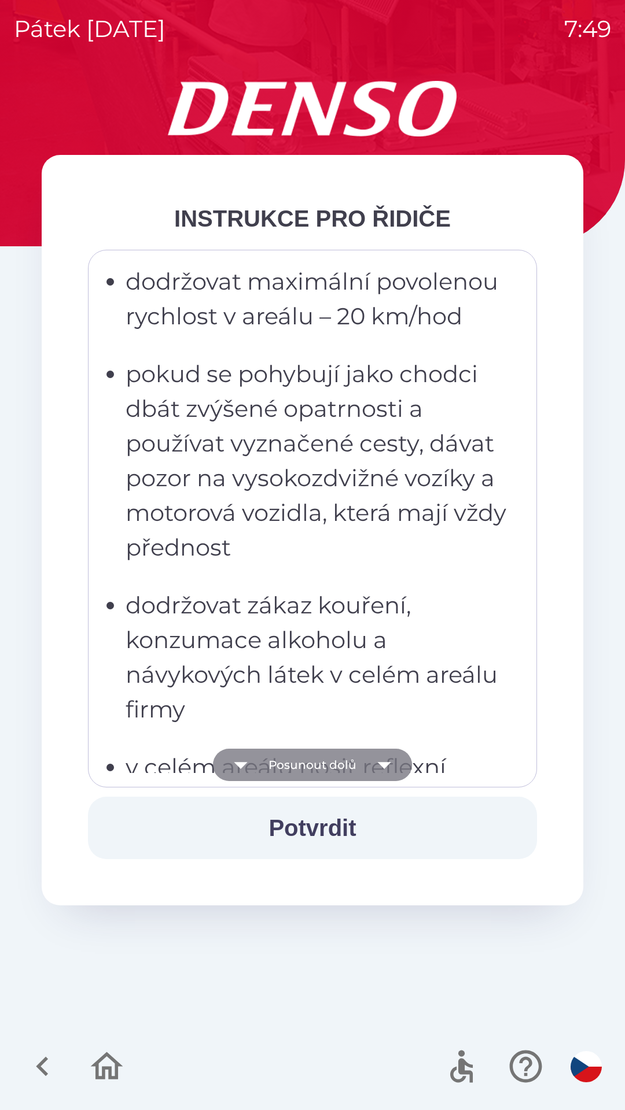
click at [385, 763] on icon "button" at bounding box center [383, 765] width 13 height 7
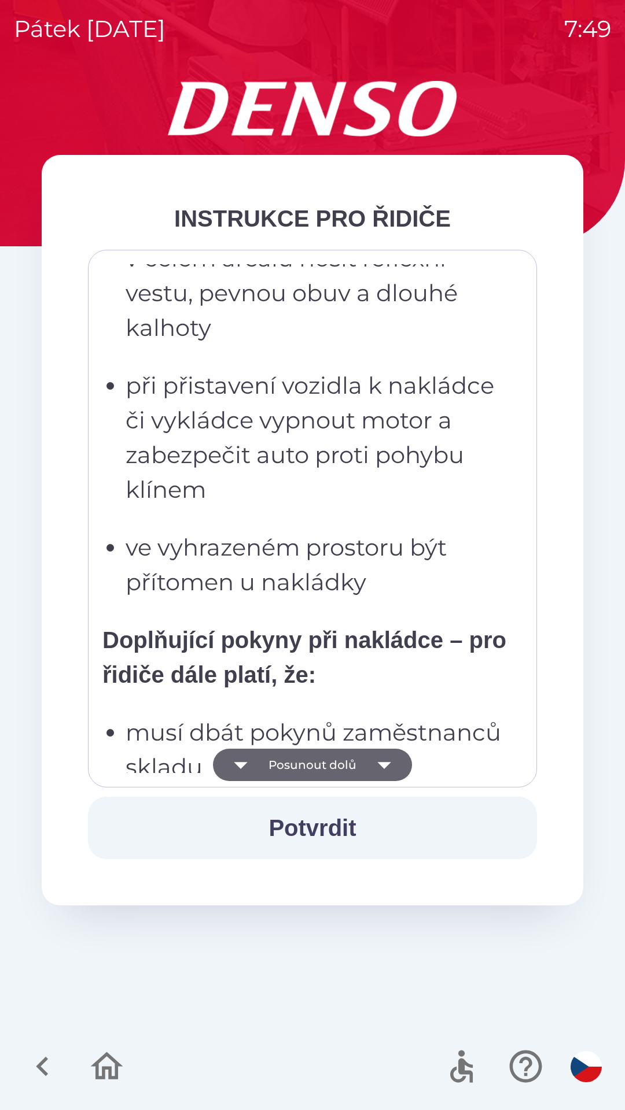
click at [384, 760] on icon "button" at bounding box center [384, 765] width 32 height 32
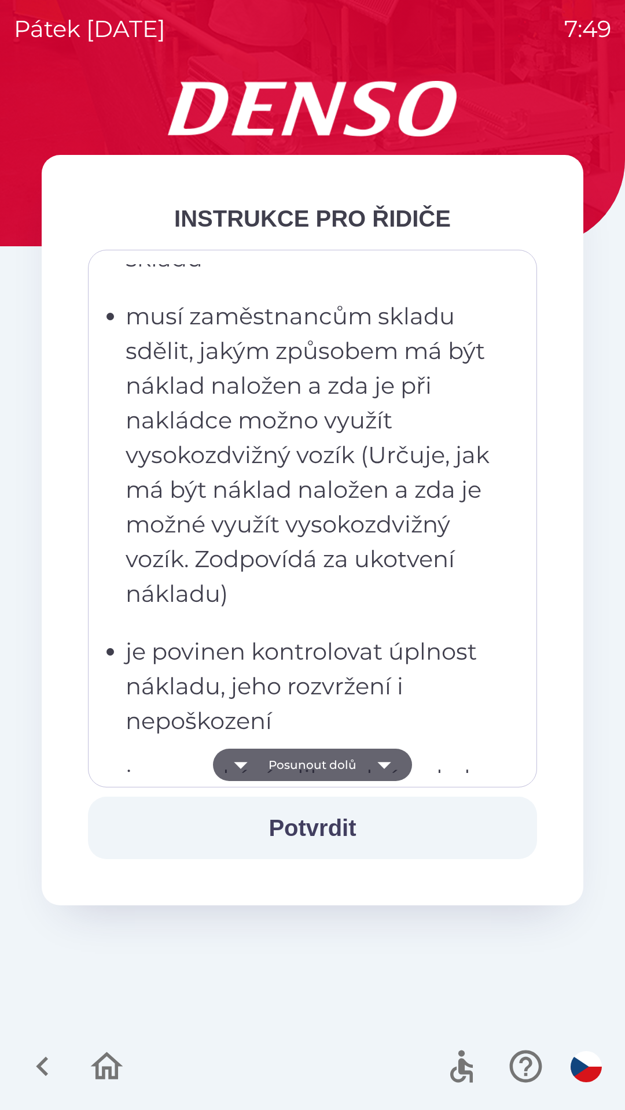
click at [333, 825] on button "Potvrdit" at bounding box center [312, 828] width 449 height 62
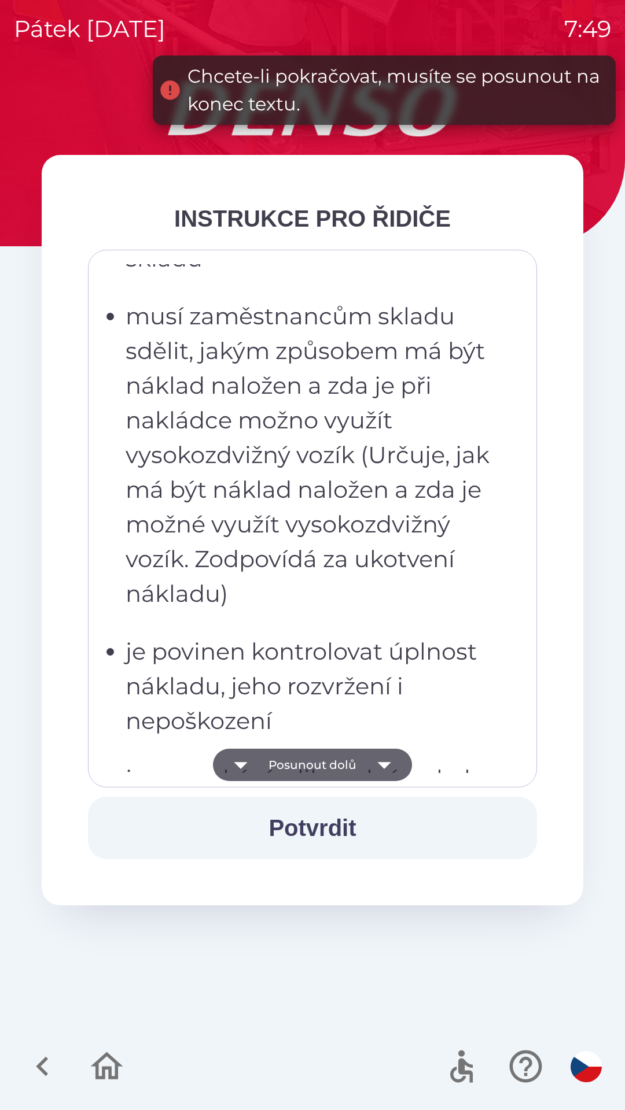
click at [319, 822] on button "Potvrdit" at bounding box center [312, 828] width 449 height 62
click at [398, 776] on icon "button" at bounding box center [384, 765] width 32 height 32
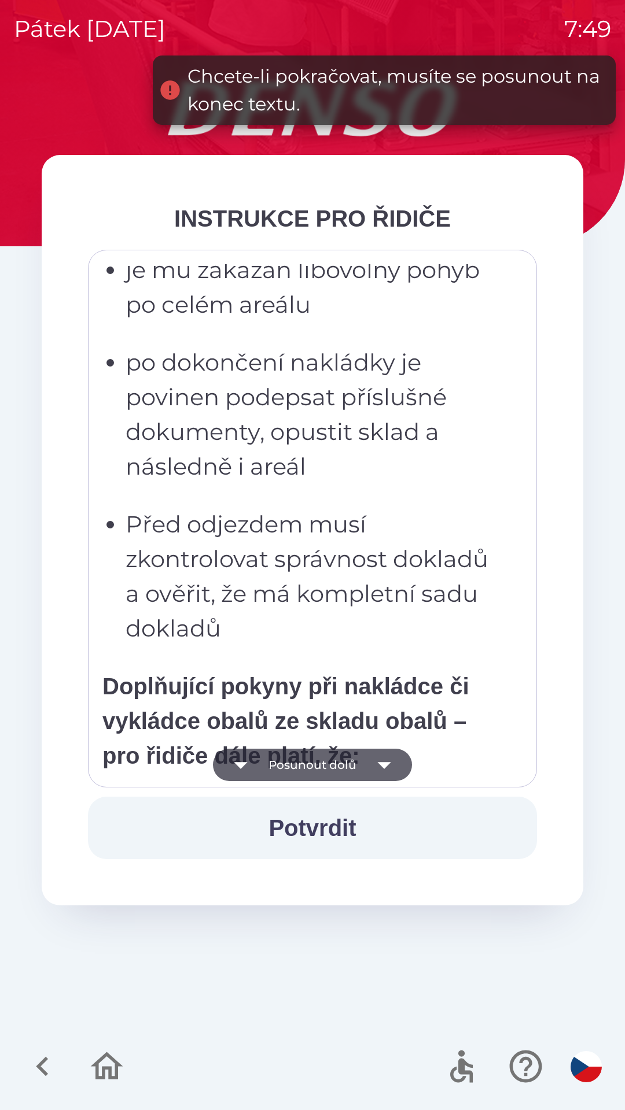
click at [387, 765] on icon "button" at bounding box center [383, 765] width 13 height 7
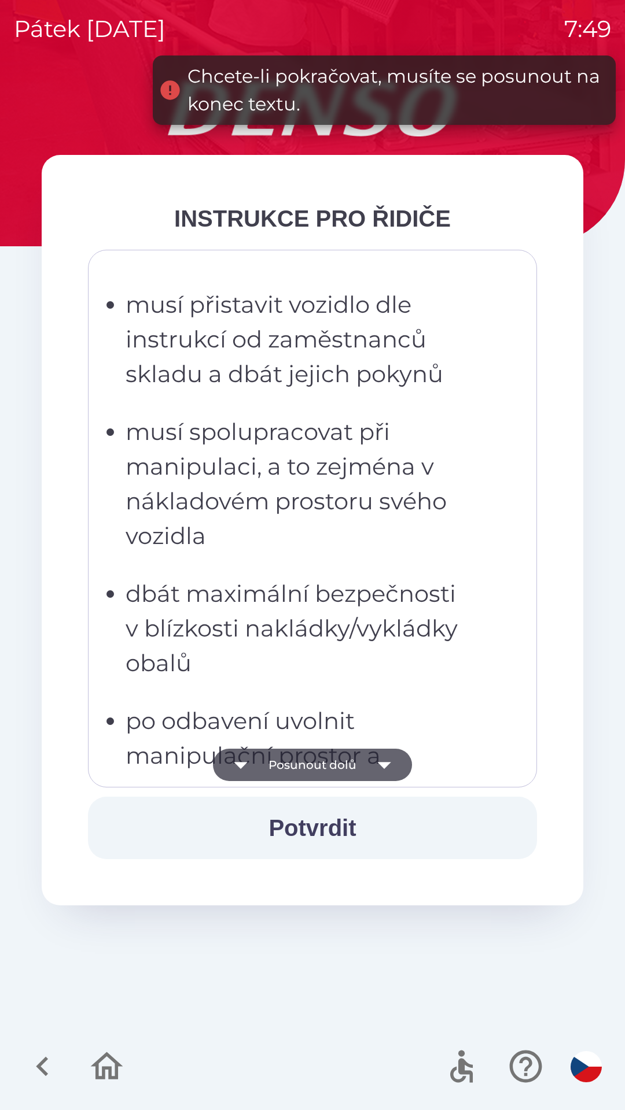
click at [379, 765] on icon "button" at bounding box center [384, 765] width 32 height 32
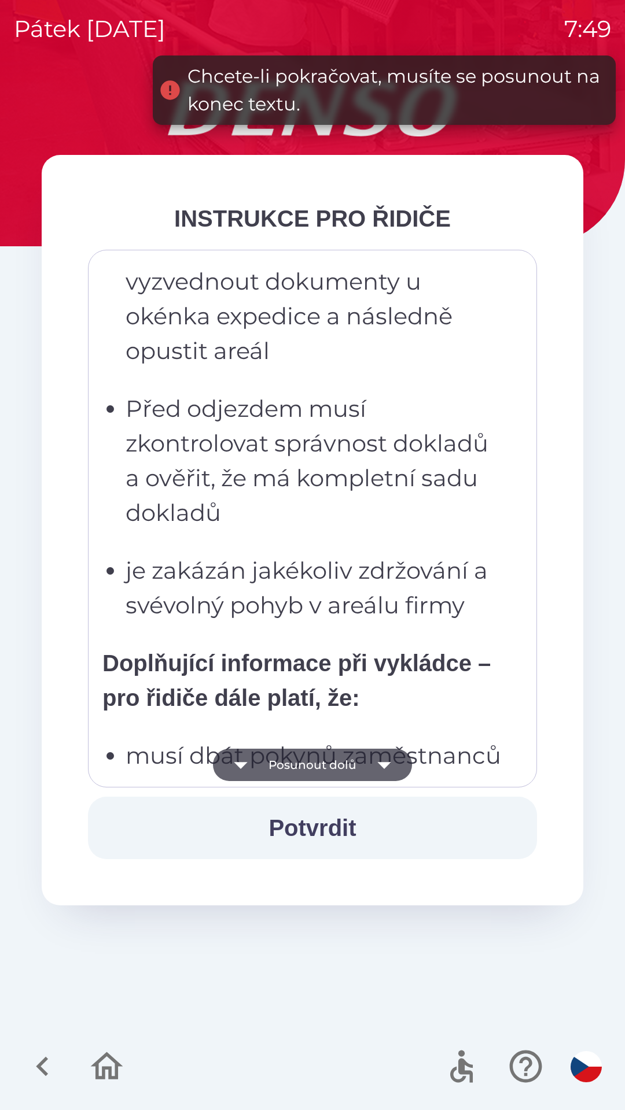
click at [385, 768] on icon "button" at bounding box center [384, 765] width 32 height 32
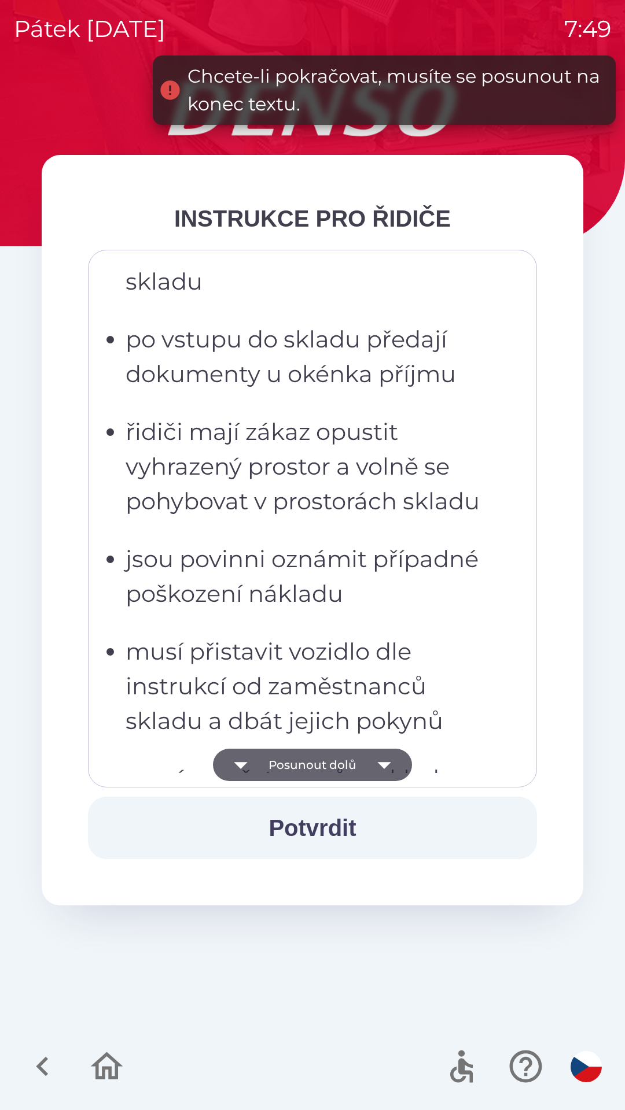
click at [389, 764] on icon "button" at bounding box center [384, 765] width 32 height 32
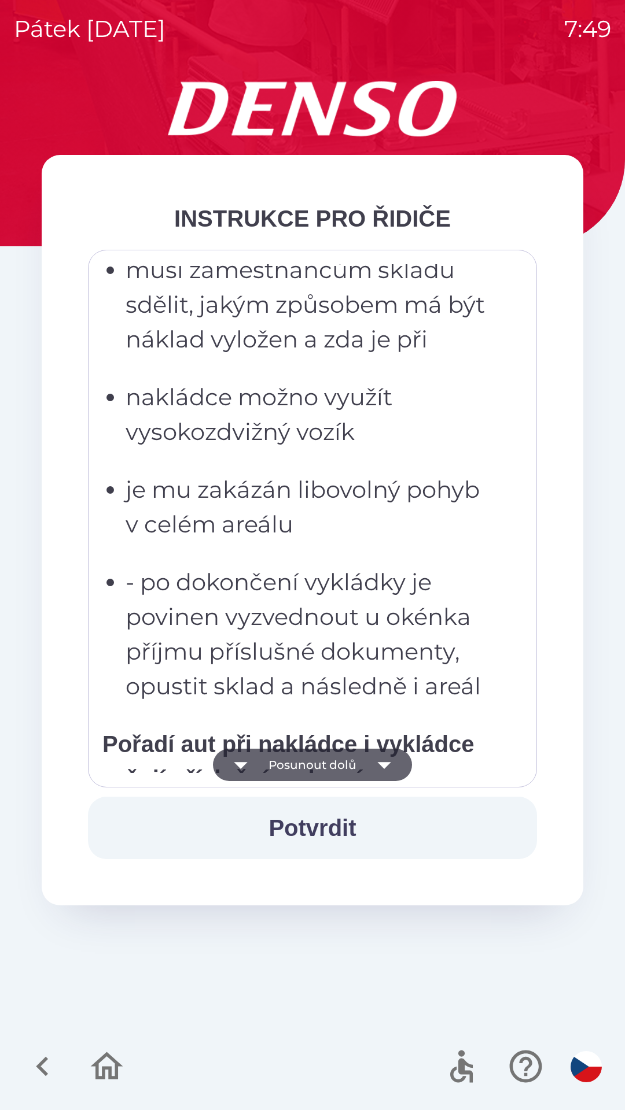
click at [382, 766] on icon "button" at bounding box center [383, 765] width 13 height 7
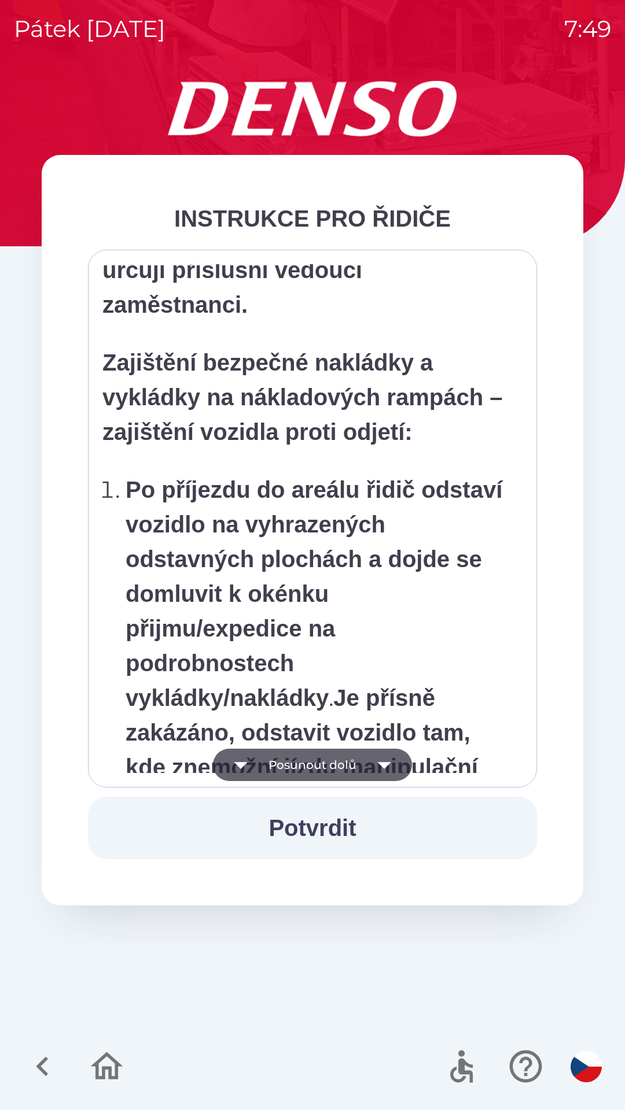
click at [386, 772] on icon "button" at bounding box center [384, 765] width 32 height 32
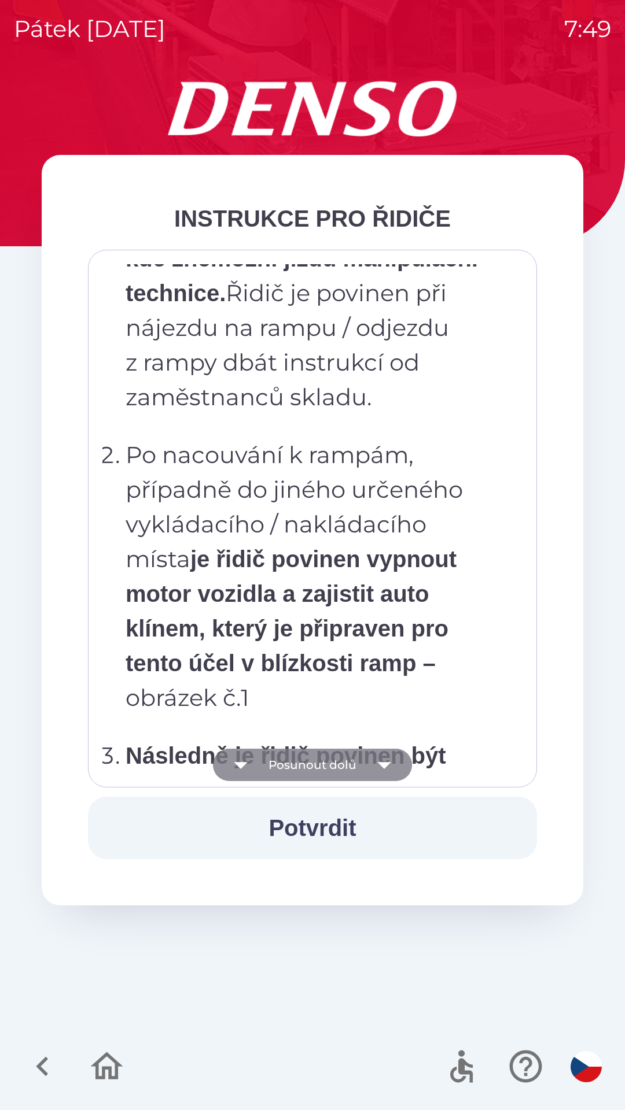
click at [394, 770] on icon "button" at bounding box center [384, 765] width 32 height 32
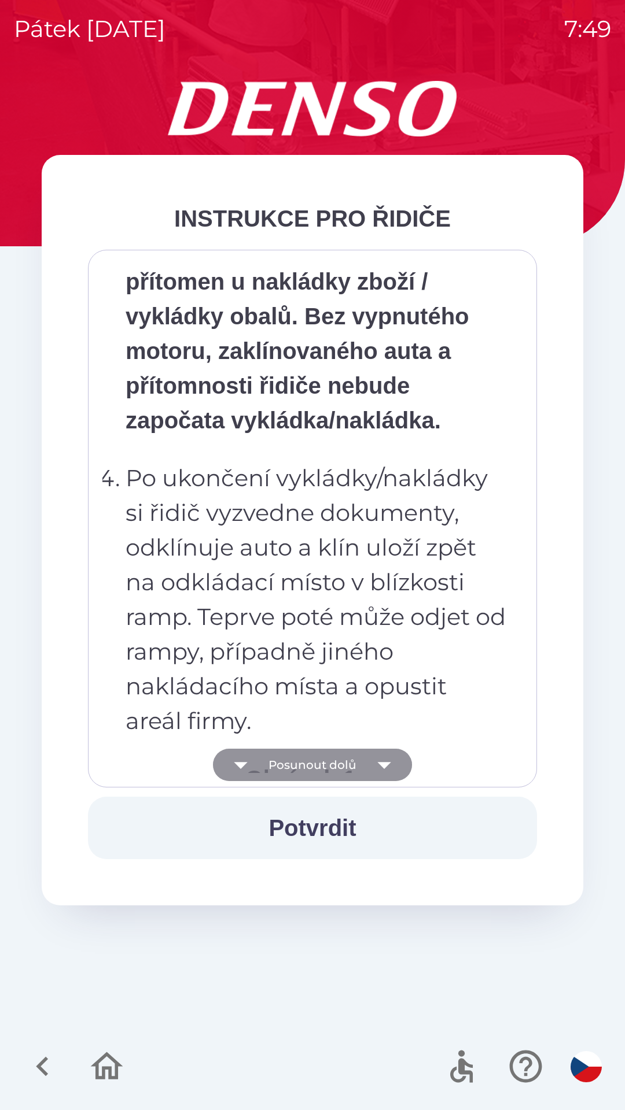
click at [394, 772] on icon "button" at bounding box center [384, 765] width 32 height 32
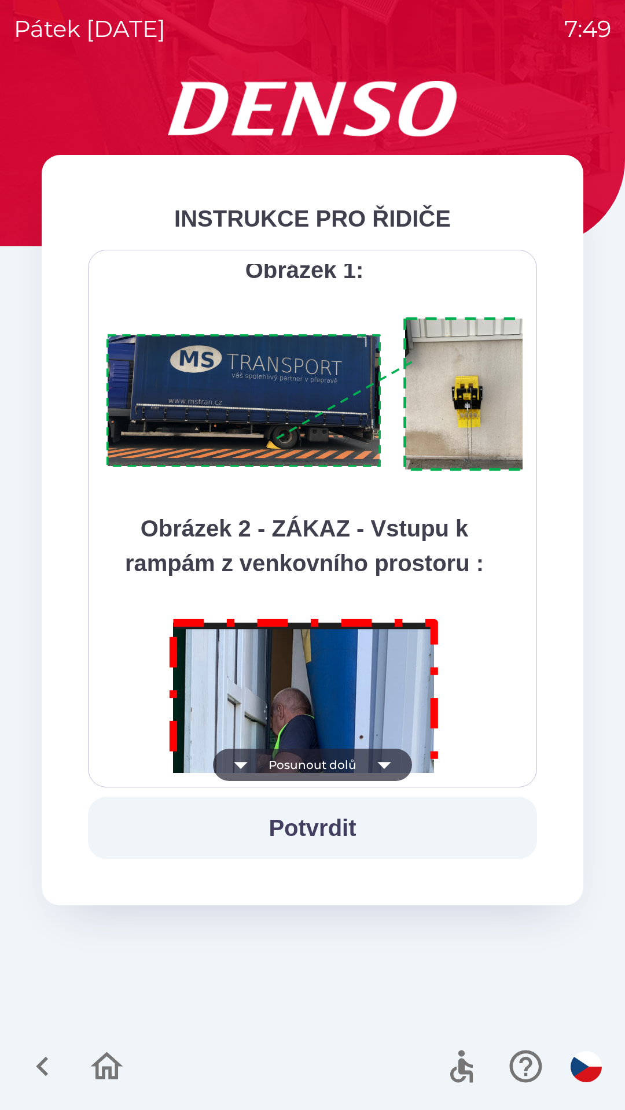
click at [390, 765] on icon "button" at bounding box center [384, 765] width 32 height 32
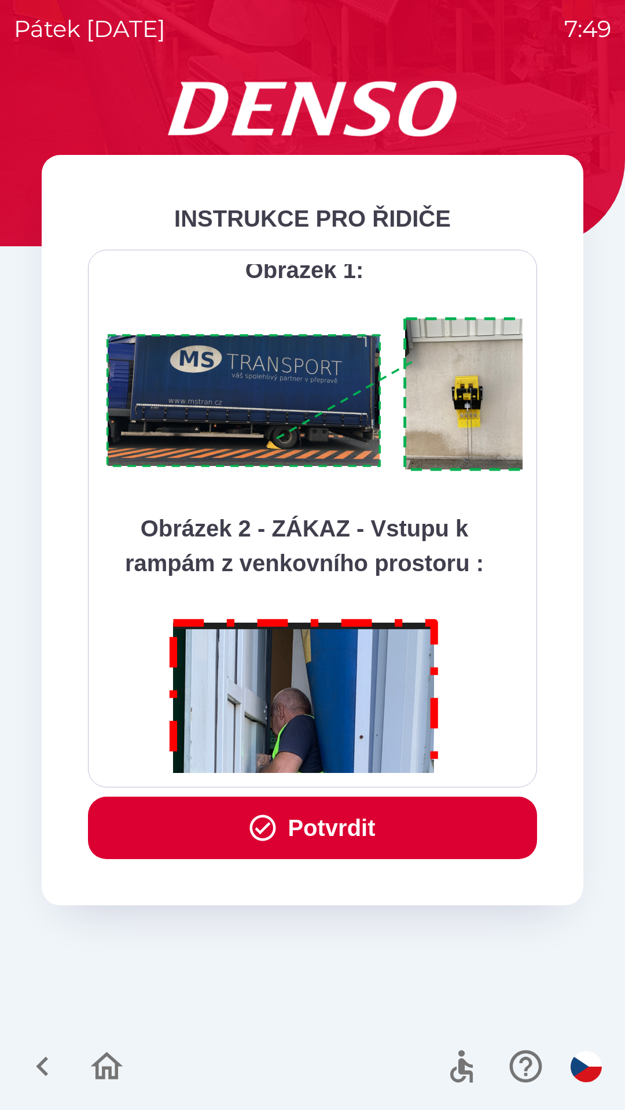
scroll to position [6499, 0]
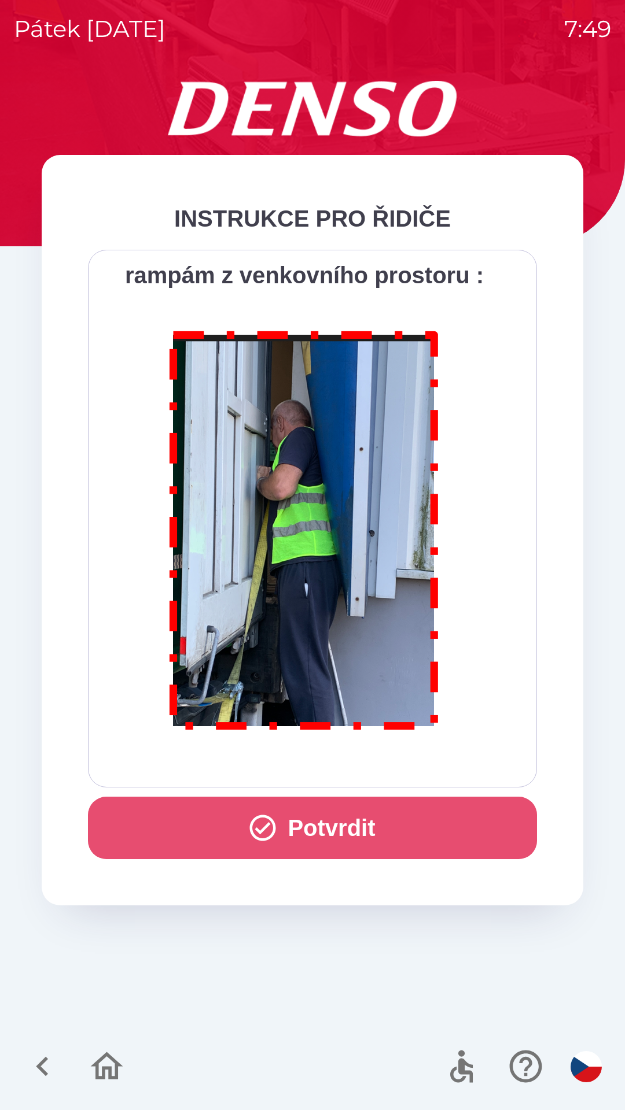
click at [348, 826] on button "Potvrdit" at bounding box center [312, 828] width 449 height 62
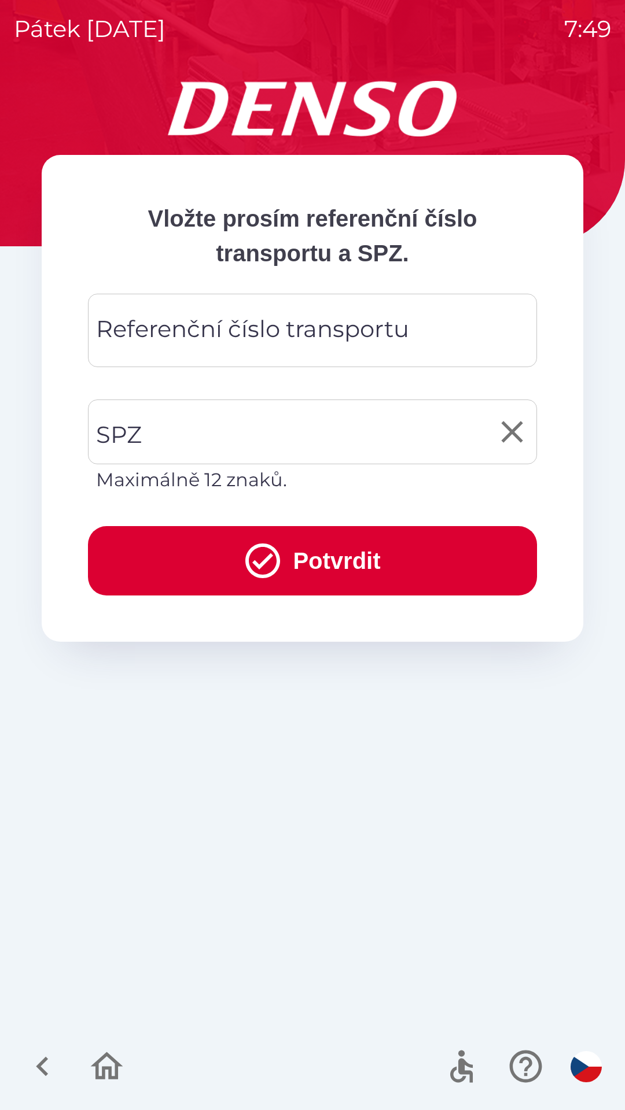
click at [290, 440] on input "SPZ" at bounding box center [303, 432] width 421 height 54
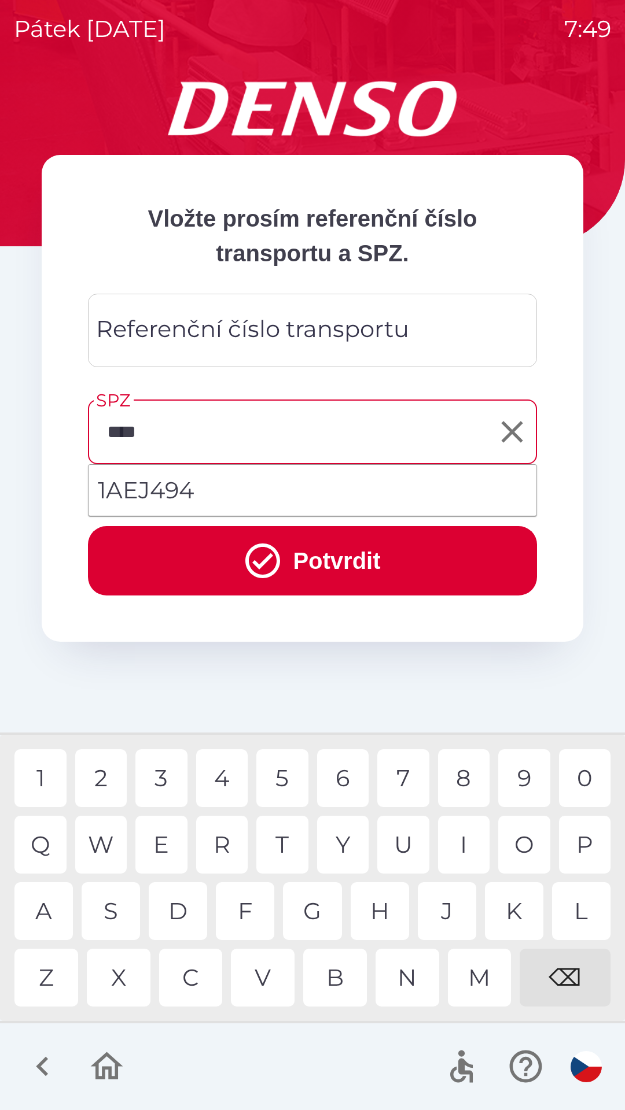
click at [456, 906] on div "J" at bounding box center [447, 912] width 58 height 58
click at [222, 778] on div "4" at bounding box center [222, 779] width 52 height 58
click at [527, 779] on div "9" at bounding box center [524, 779] width 52 height 58
click at [363, 569] on button "Potvrdit" at bounding box center [312, 560] width 449 height 69
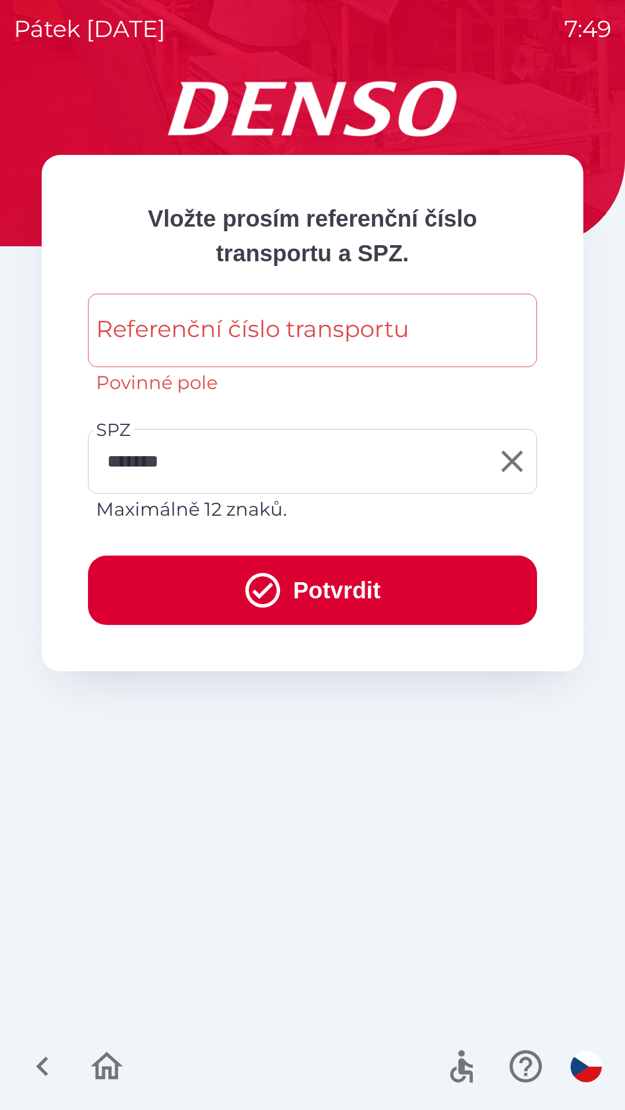
click at [299, 453] on input "*******" at bounding box center [303, 461] width 421 height 54
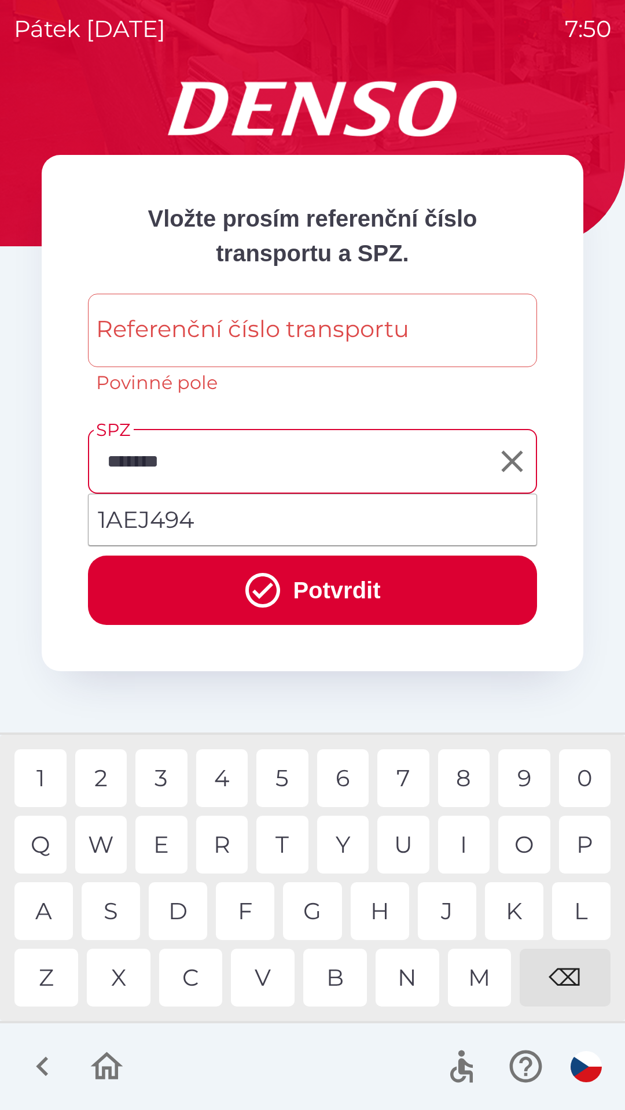
click at [223, 463] on input "*******" at bounding box center [303, 461] width 421 height 54
click at [259, 465] on input "*******" at bounding box center [303, 461] width 421 height 54
click at [247, 466] on input "*******" at bounding box center [303, 461] width 421 height 54
click at [558, 976] on div "⌫" at bounding box center [564, 978] width 91 height 58
type input "*******"
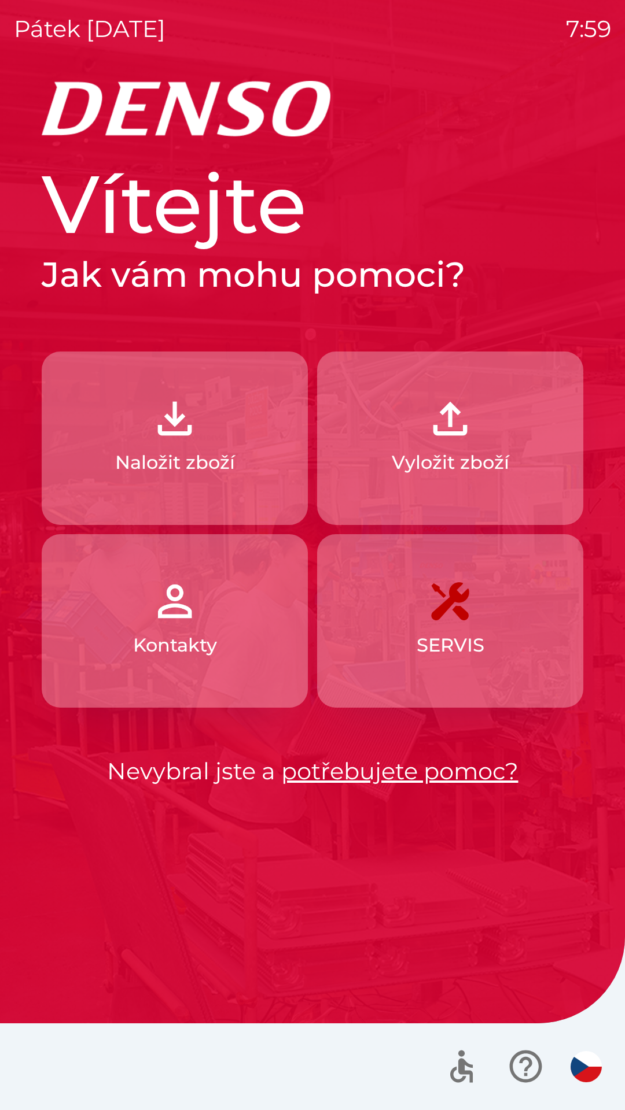
click at [227, 439] on button "Naložit zboží" at bounding box center [175, 439] width 266 height 174
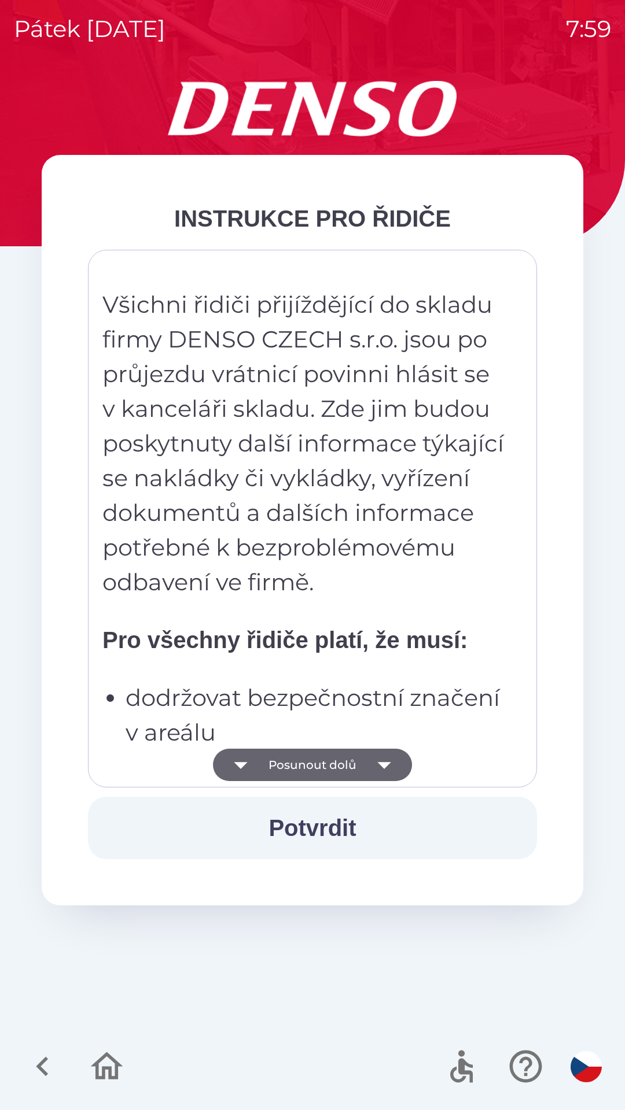
click at [384, 767] on icon "button" at bounding box center [383, 765] width 13 height 7
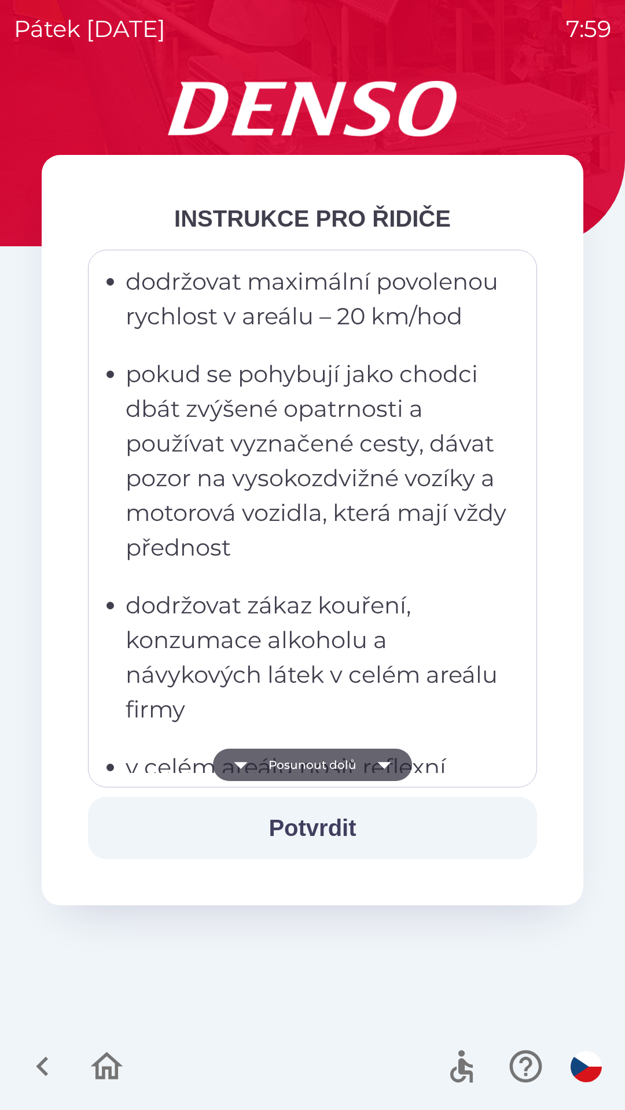
click at [358, 812] on button "Potvrdit" at bounding box center [312, 828] width 449 height 62
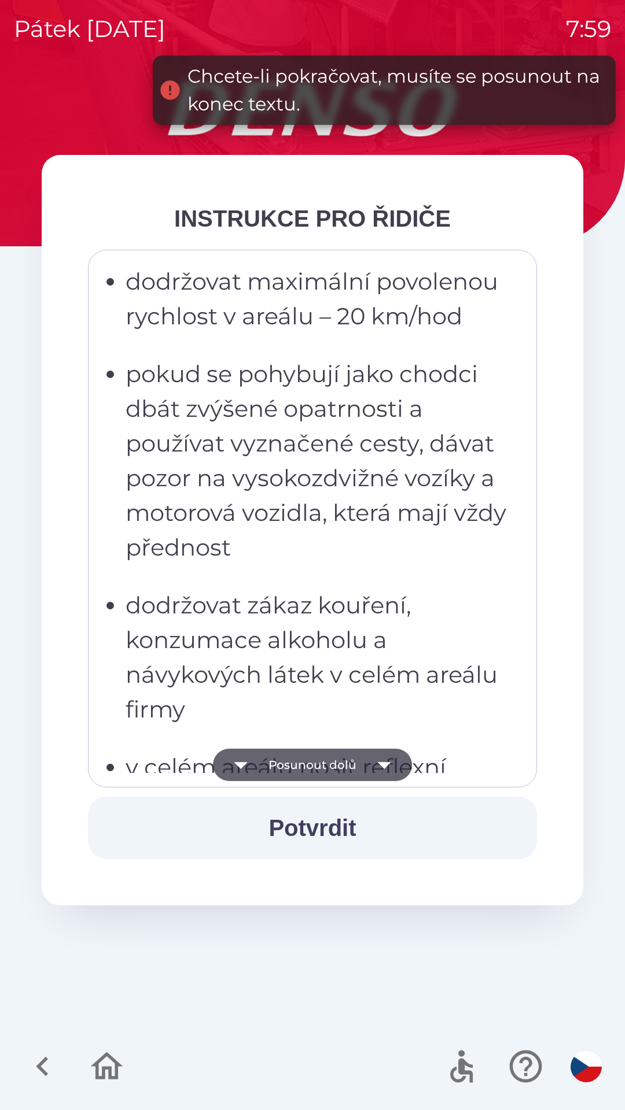
click at [383, 756] on icon "button" at bounding box center [384, 765] width 32 height 32
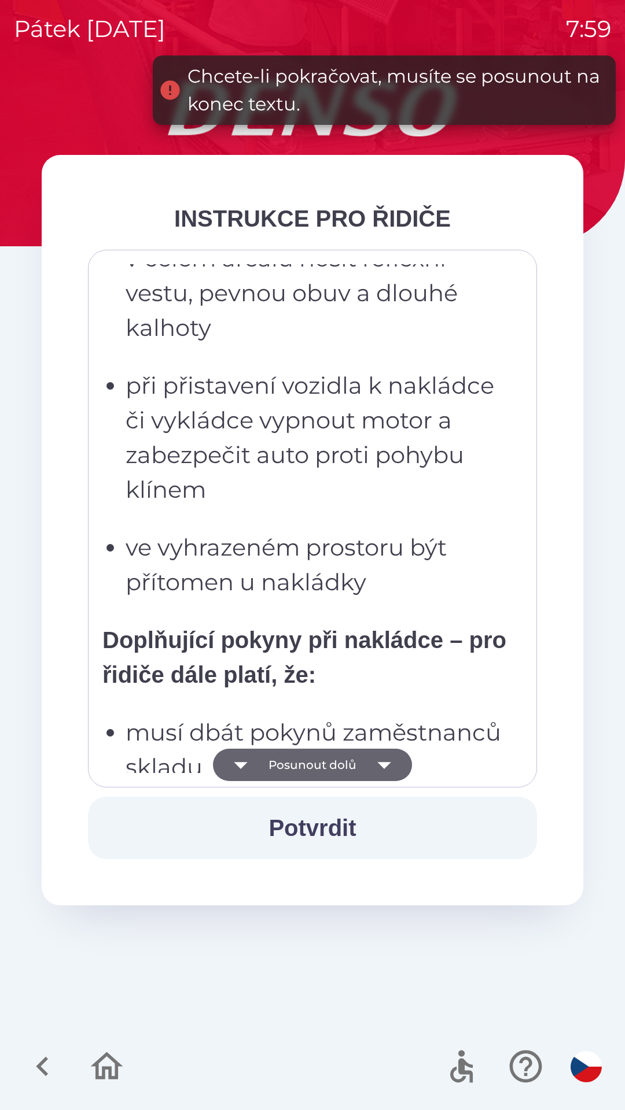
click at [383, 766] on icon "button" at bounding box center [383, 765] width 13 height 7
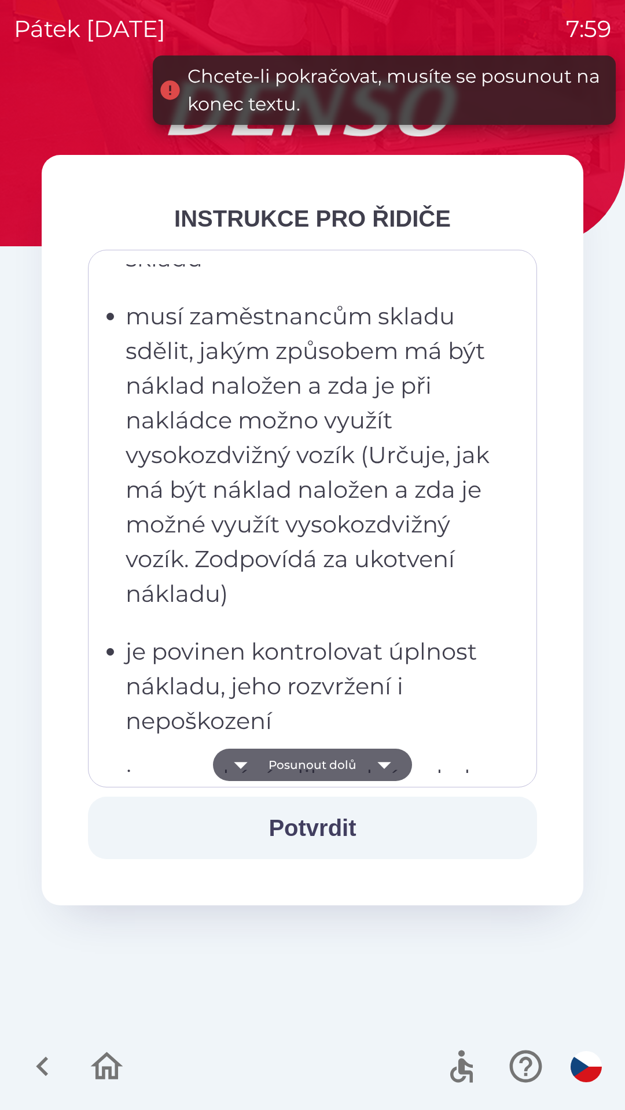
click at [389, 764] on icon "button" at bounding box center [384, 765] width 32 height 32
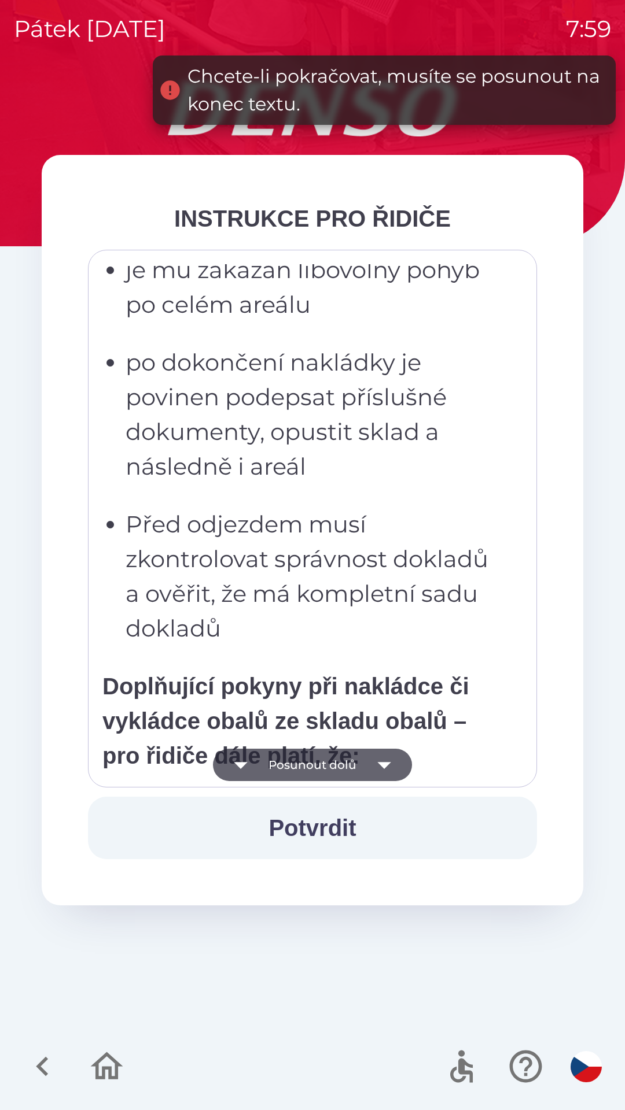
click at [383, 758] on icon "button" at bounding box center [384, 765] width 32 height 32
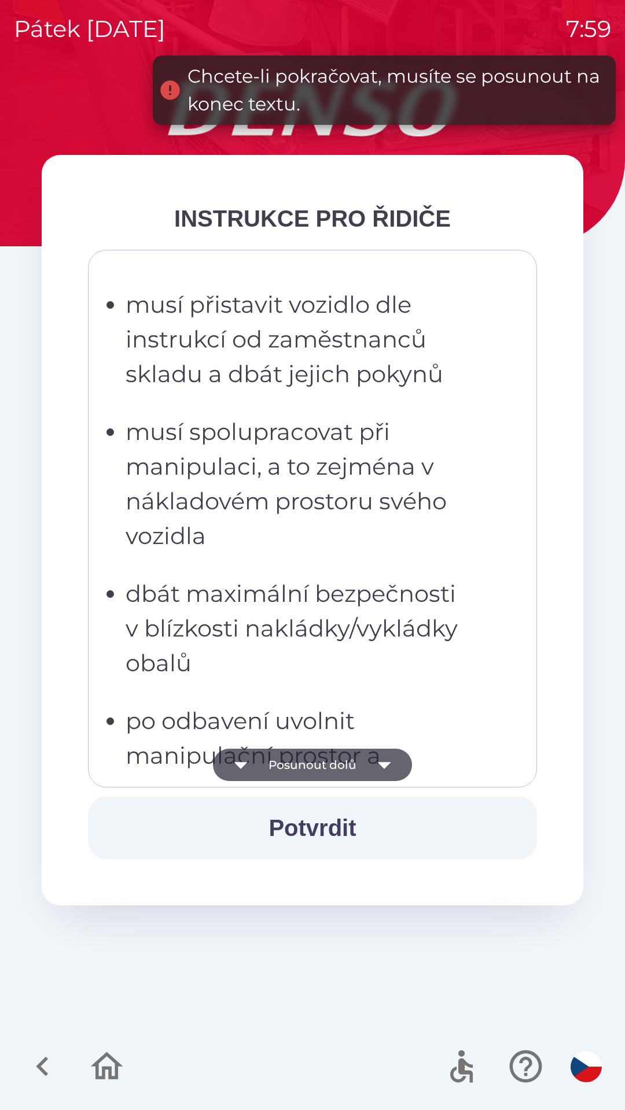
click at [357, 825] on button "Potvrdit" at bounding box center [312, 828] width 449 height 62
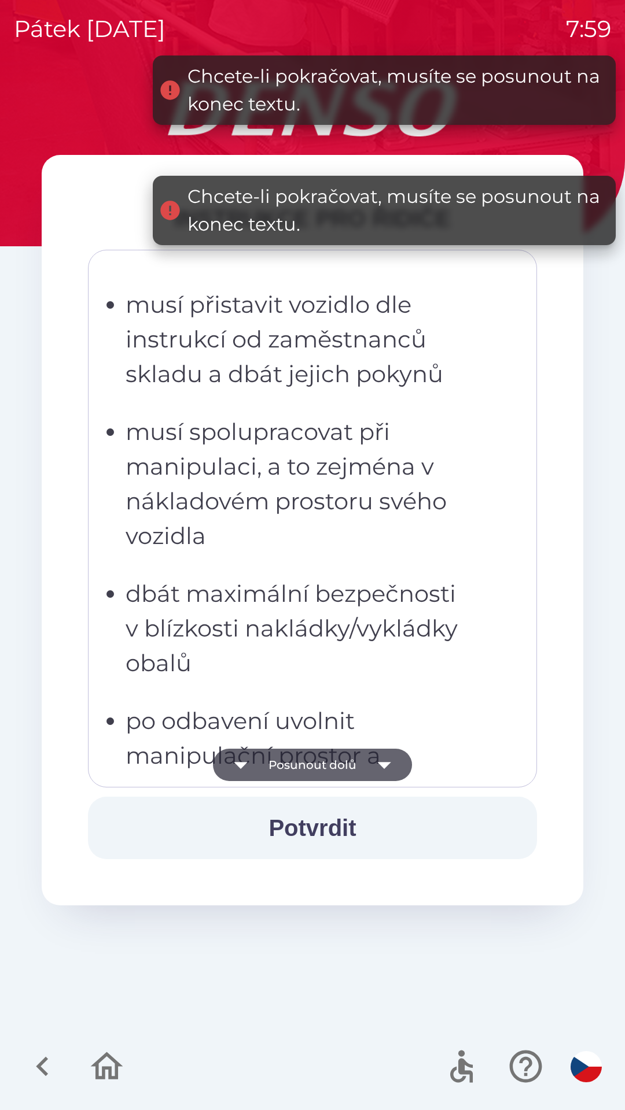
click at [348, 824] on button "Potvrdit" at bounding box center [312, 828] width 449 height 62
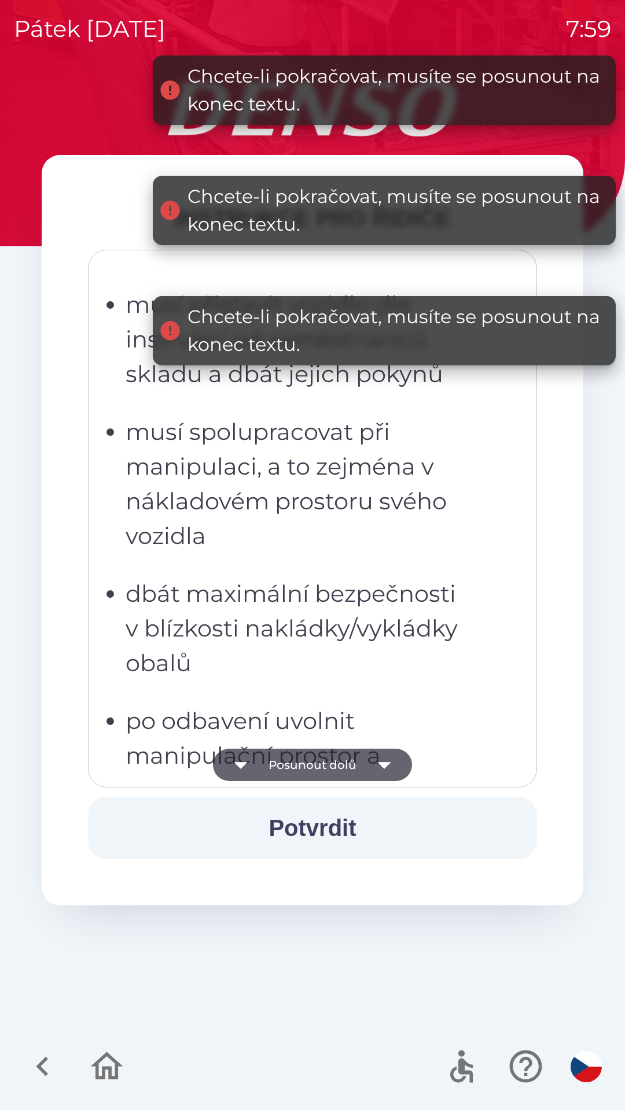
click at [385, 771] on icon "button" at bounding box center [384, 765] width 32 height 32
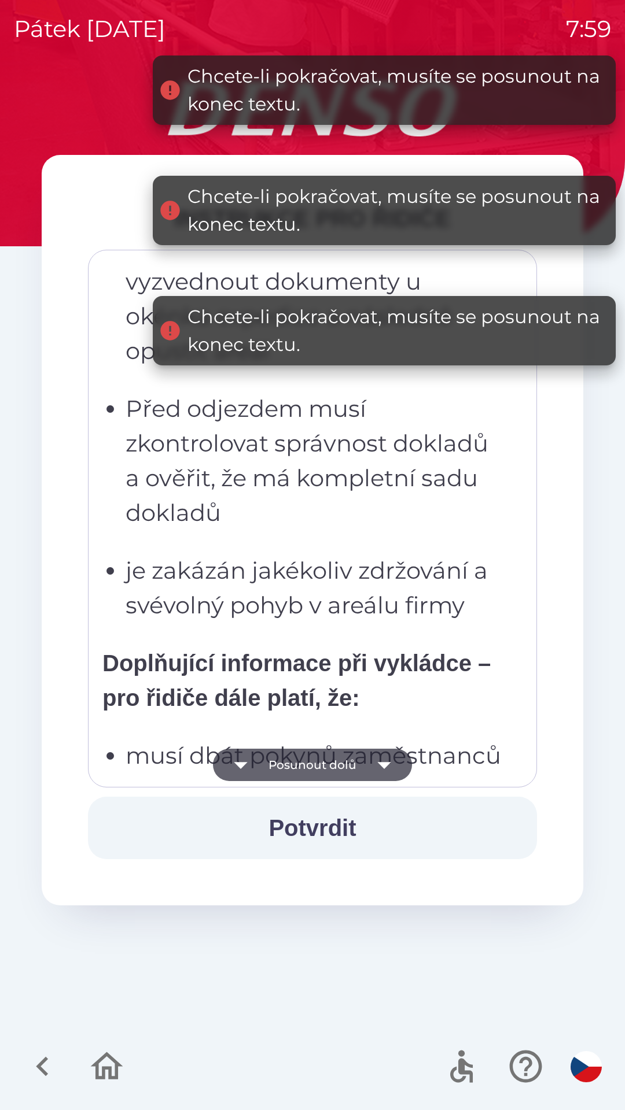
click at [384, 767] on icon "button" at bounding box center [383, 765] width 13 height 7
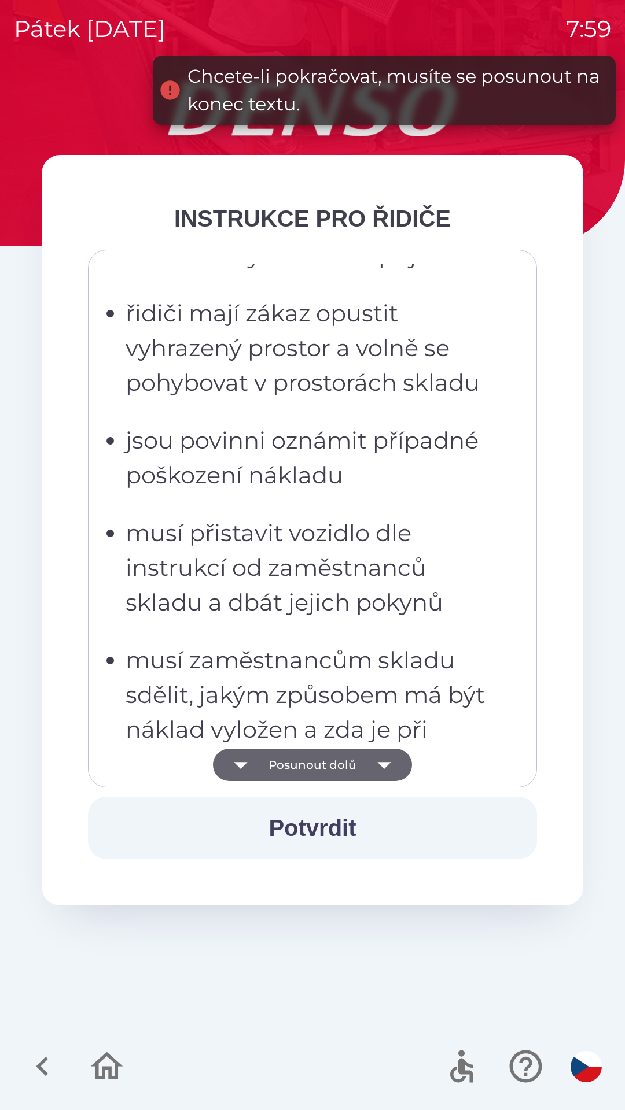
scroll to position [3840, 0]
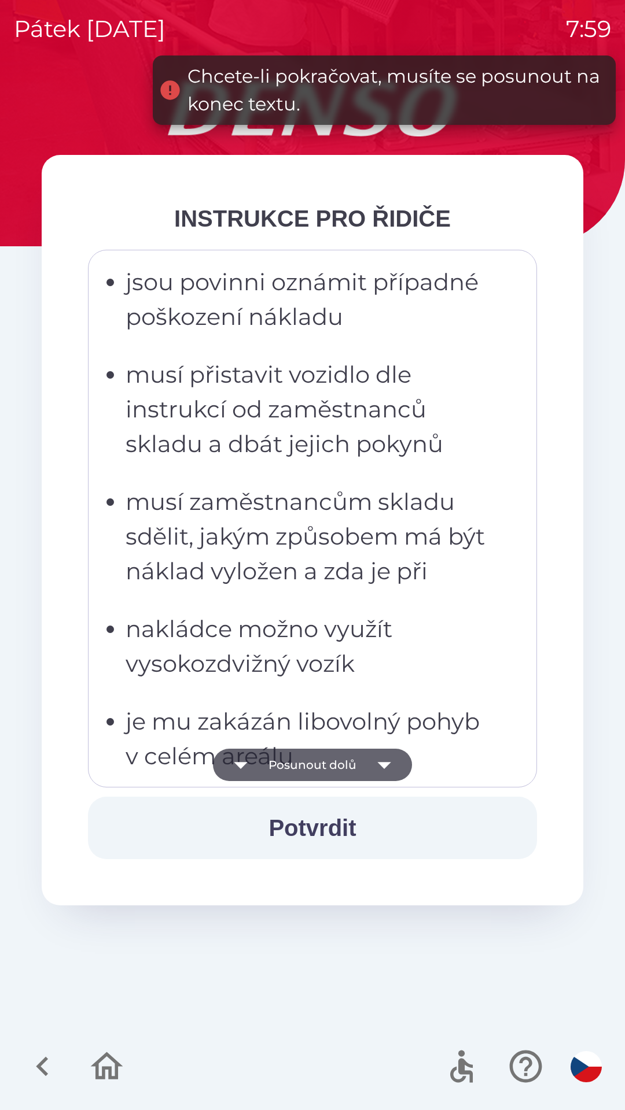
click at [211, 586] on p "musí zaměstnancům skladu sdělit, jakým způsobem má být náklad vyložen a zda je …" at bounding box center [316, 537] width 381 height 104
click at [179, 511] on ul "musí dbát pokynů zaměstnanců skladu po vstupu do skladu předají dokumenty u oké…" at bounding box center [304, 444] width 404 height 983
click at [216, 516] on ul "musí dbát pokynů zaměstnanců skladu po vstupu do skladu předají dokumenty u oké…" at bounding box center [304, 444] width 404 height 983
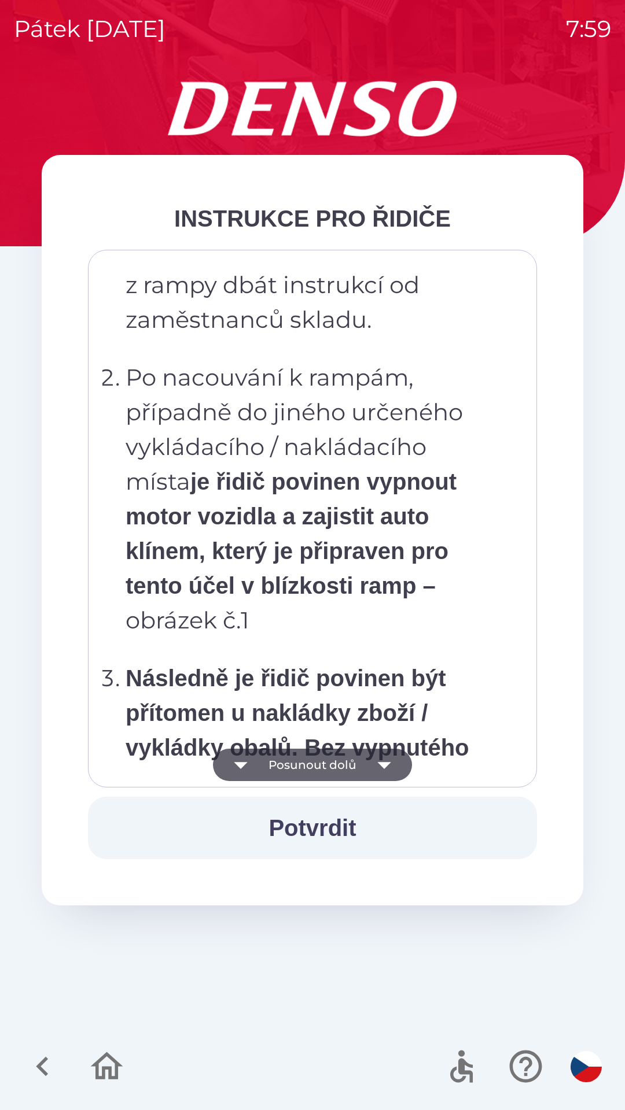
scroll to position [5965, 0]
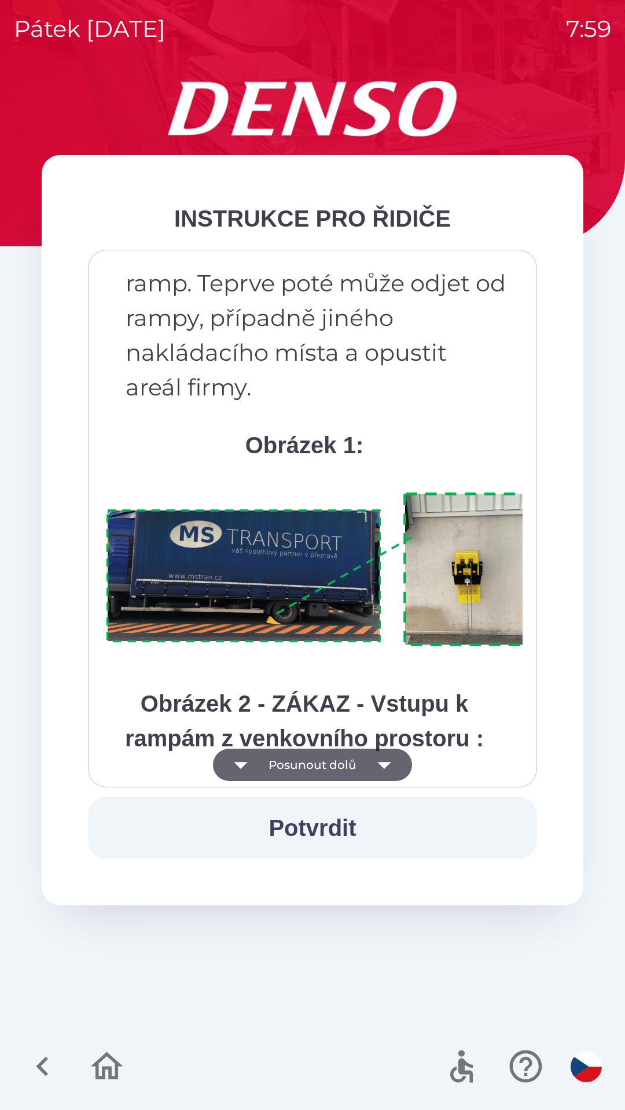
click at [273, 563] on img at bounding box center [326, 570] width 449 height 168
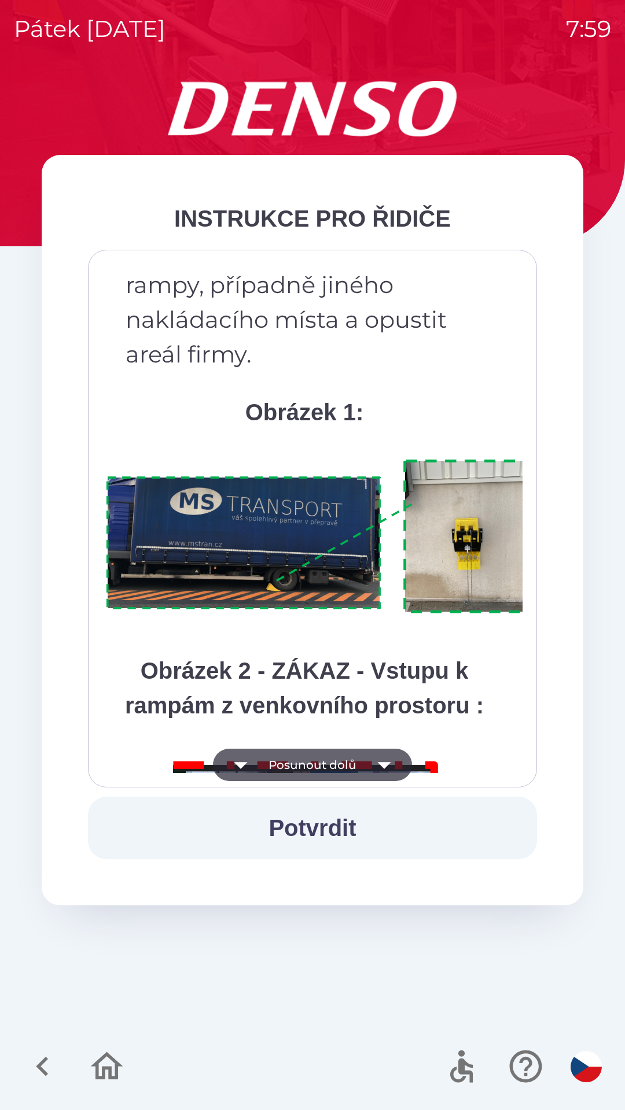
click at [237, 489] on div "Všichni řidiči přijíždějící do skladu firmy DENSO CZECH s.r.o. jsou po průjezdu…" at bounding box center [312, 518] width 420 height 509
click at [392, 759] on icon "button" at bounding box center [384, 765] width 32 height 32
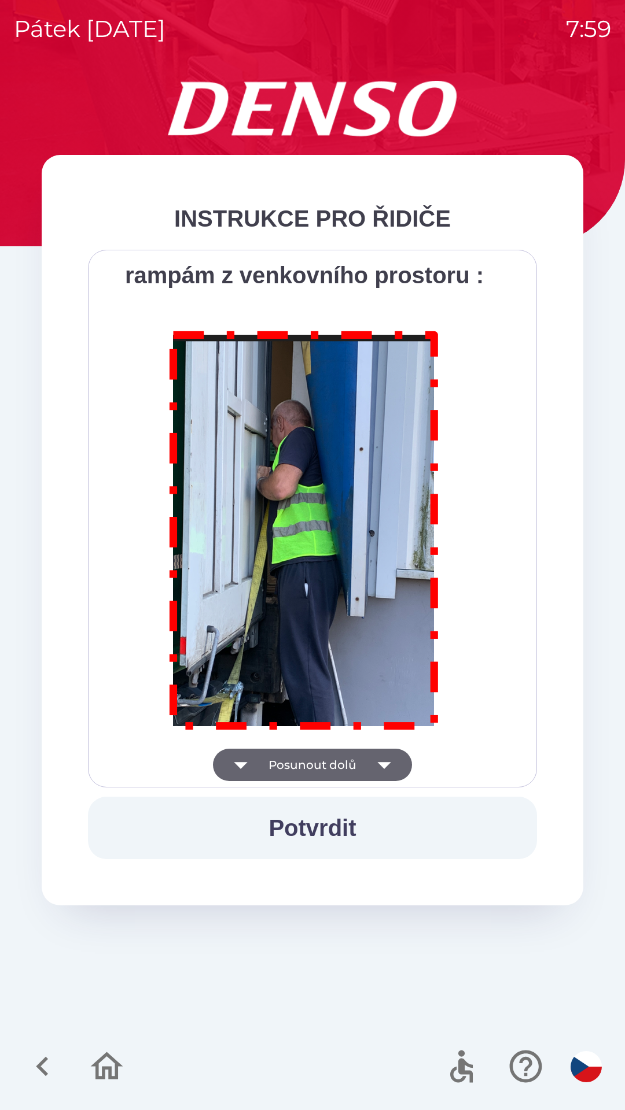
click at [387, 768] on icon "button" at bounding box center [384, 765] width 32 height 32
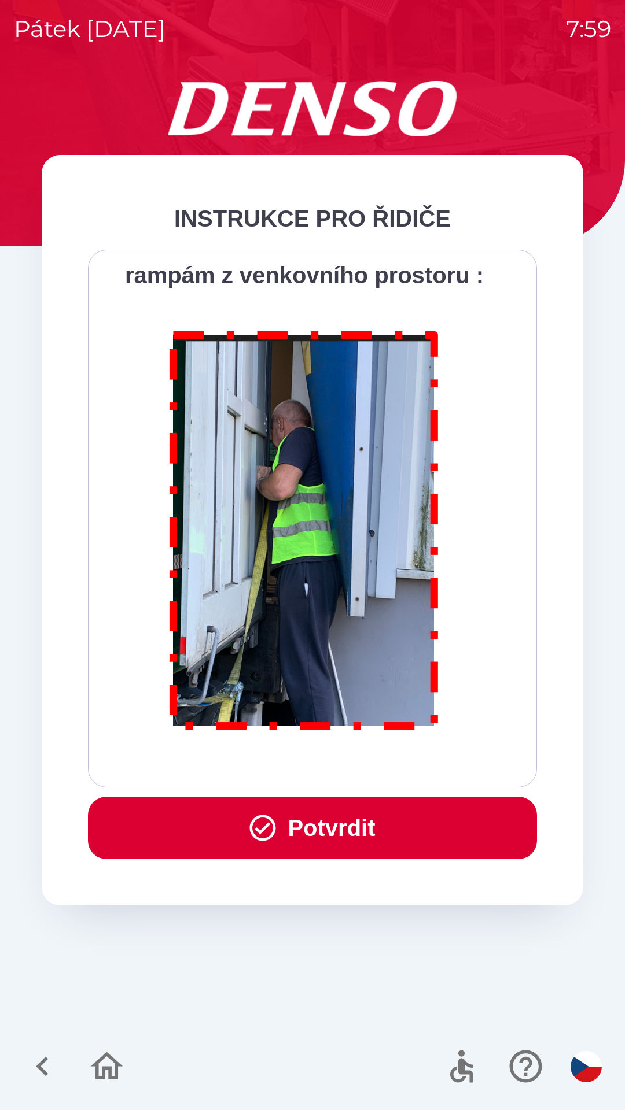
scroll to position [6499, 0]
click at [316, 825] on button "Potvrdit" at bounding box center [312, 828] width 449 height 62
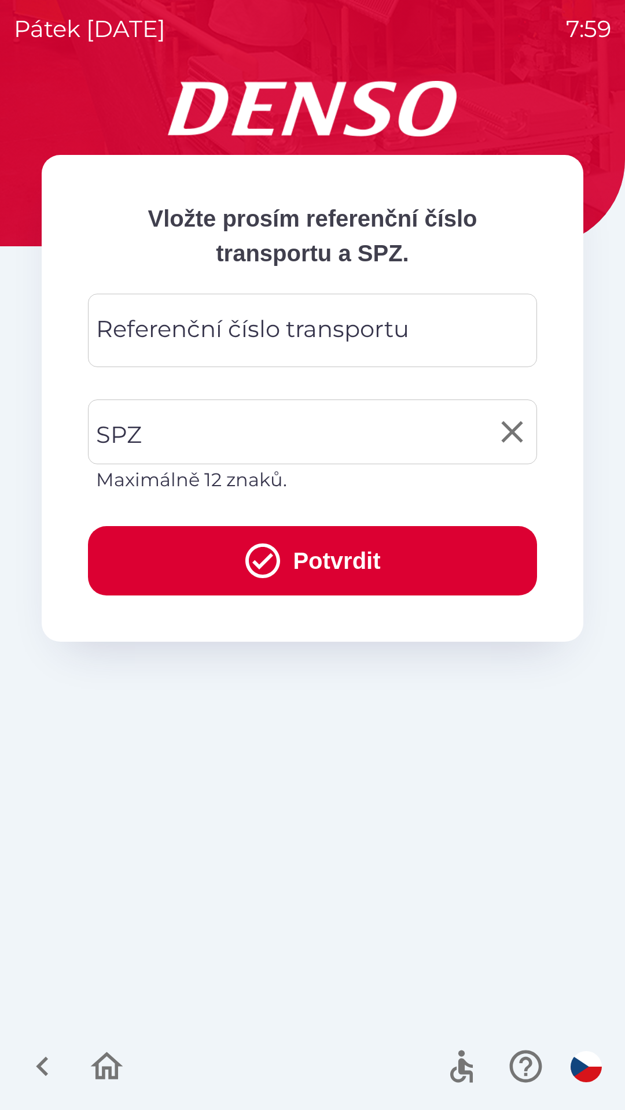
click at [171, 422] on input "SPZ" at bounding box center [303, 432] width 421 height 54
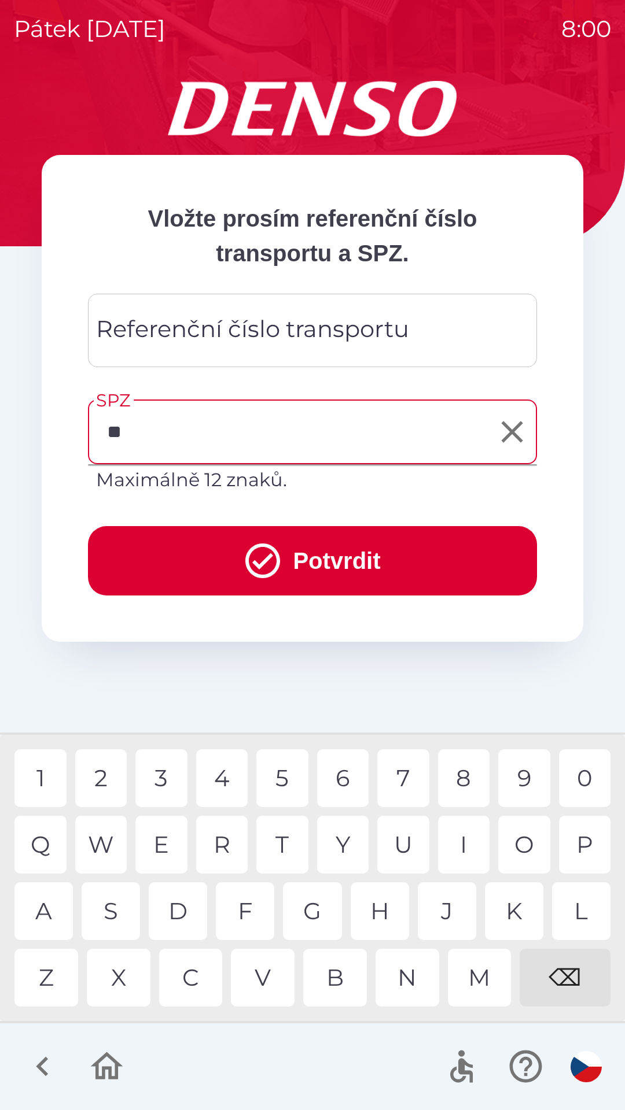
click at [196, 977] on div "C" at bounding box center [191, 978] width 64 height 58
type input "*****"
click at [180, 430] on input "*****" at bounding box center [303, 432] width 421 height 54
click at [509, 431] on icon "Clear" at bounding box center [511, 431] width 21 height 21
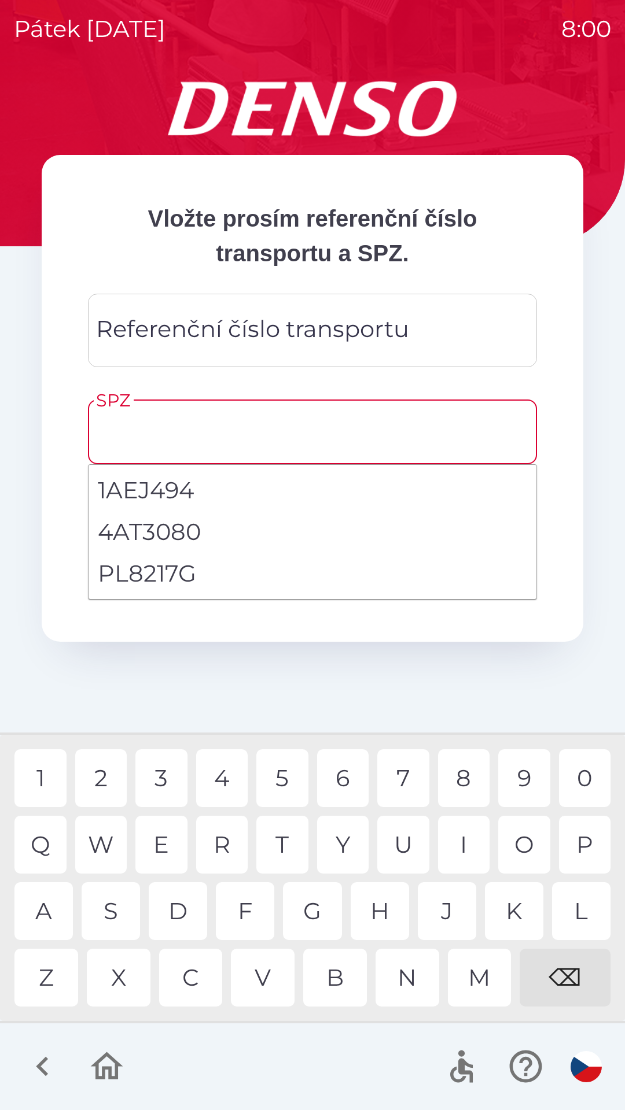
click at [178, 339] on div "Referenční číslo transportu Referenční číslo transportu" at bounding box center [312, 330] width 449 height 73
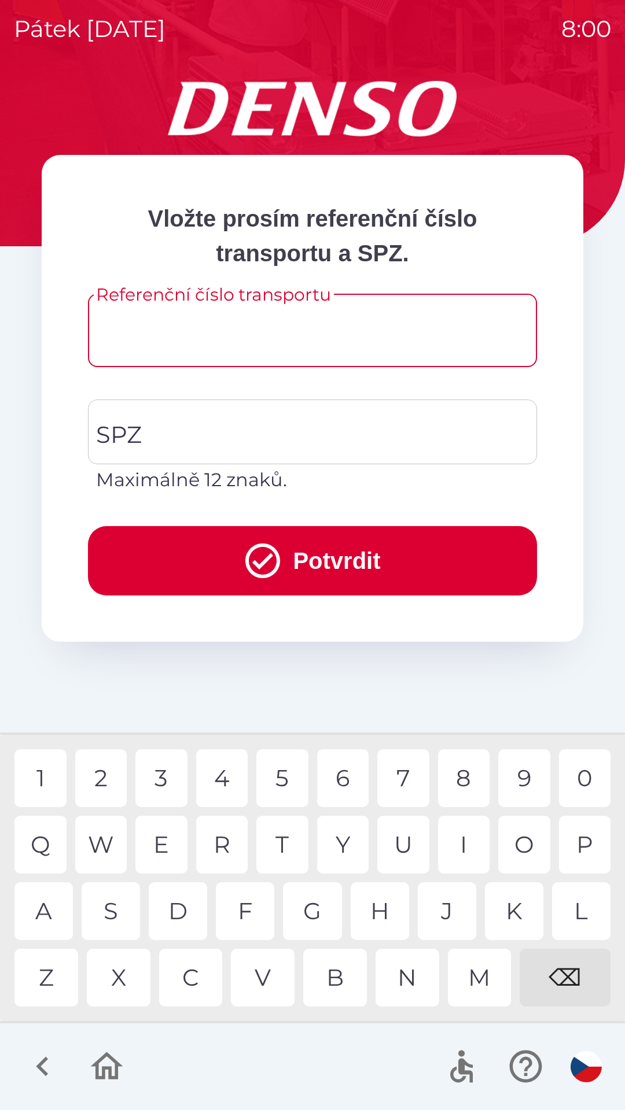
click at [182, 425] on input "SPZ" at bounding box center [312, 432] width 438 height 54
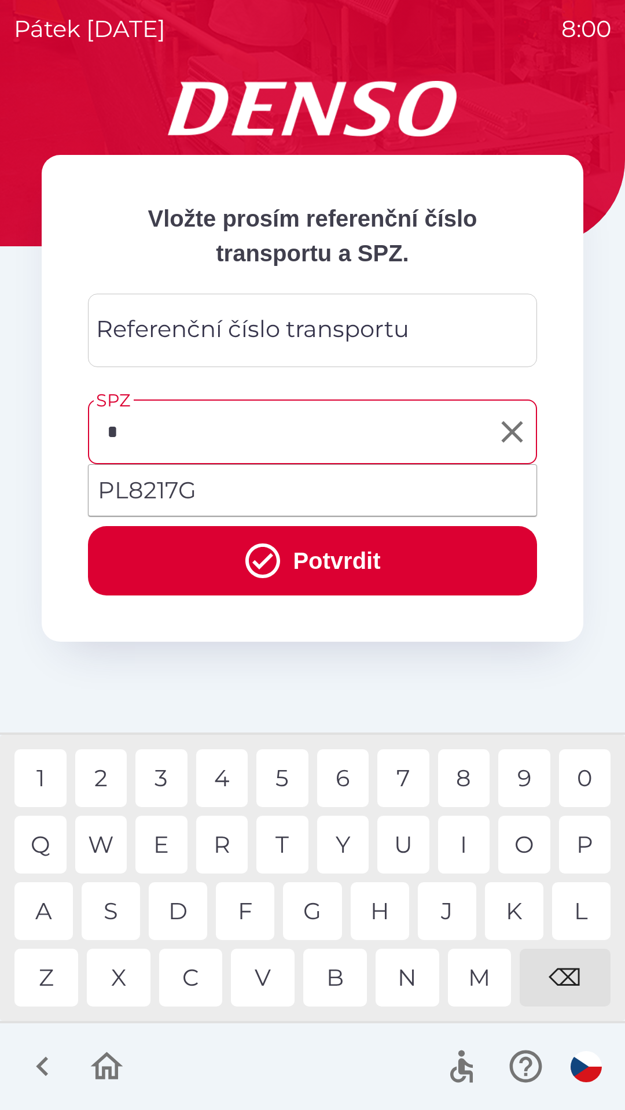
click at [573, 841] on div "P" at bounding box center [585, 845] width 52 height 58
type input "*******"
click at [176, 485] on li "PL8217G" at bounding box center [312, 491] width 448 height 42
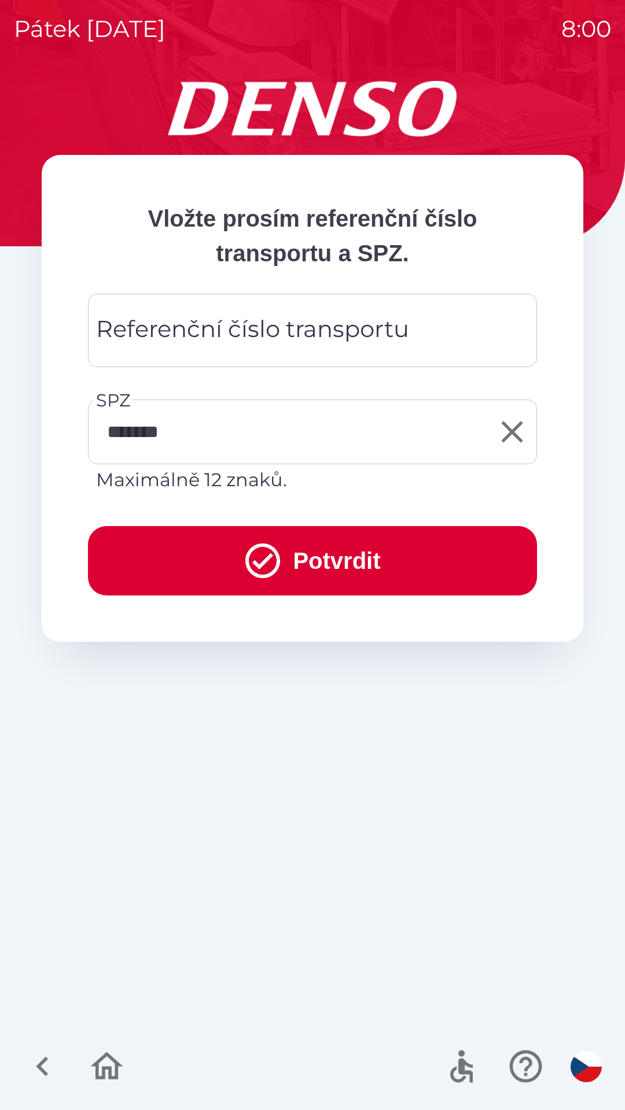
click at [191, 341] on div "Referenční číslo transportu Referenční číslo transportu" at bounding box center [312, 330] width 449 height 73
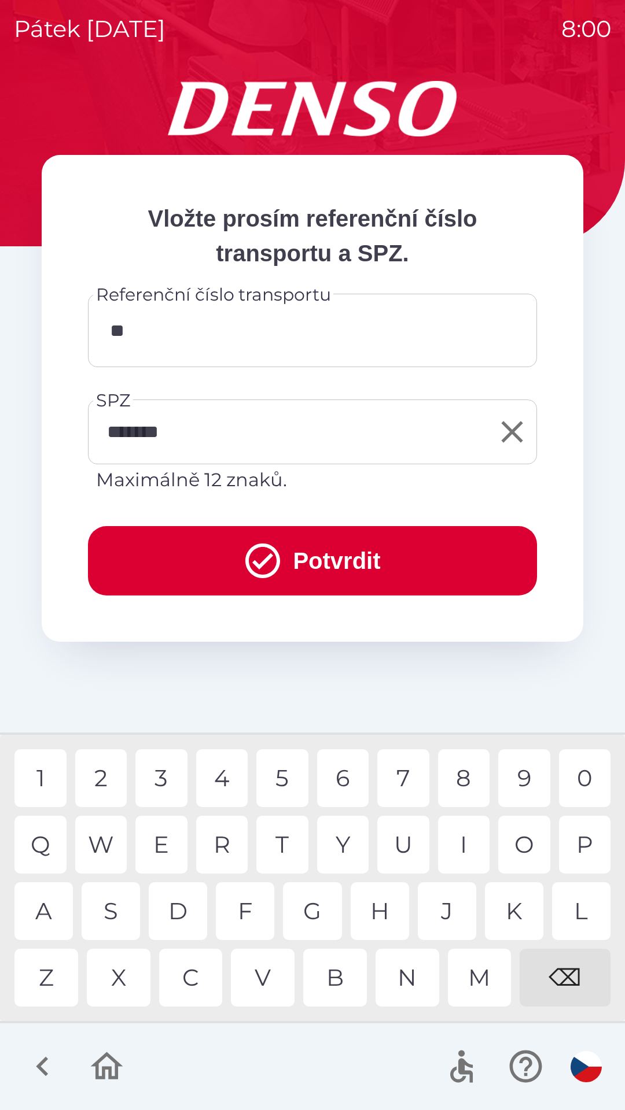
click at [220, 780] on div "4" at bounding box center [222, 779] width 52 height 58
click at [393, 769] on div "7" at bounding box center [403, 779] width 52 height 58
click at [288, 781] on div "5" at bounding box center [282, 779] width 52 height 58
type input "******"
click at [345, 554] on button "Potvrdit" at bounding box center [312, 560] width 449 height 69
